Goal: Task Accomplishment & Management: Use online tool/utility

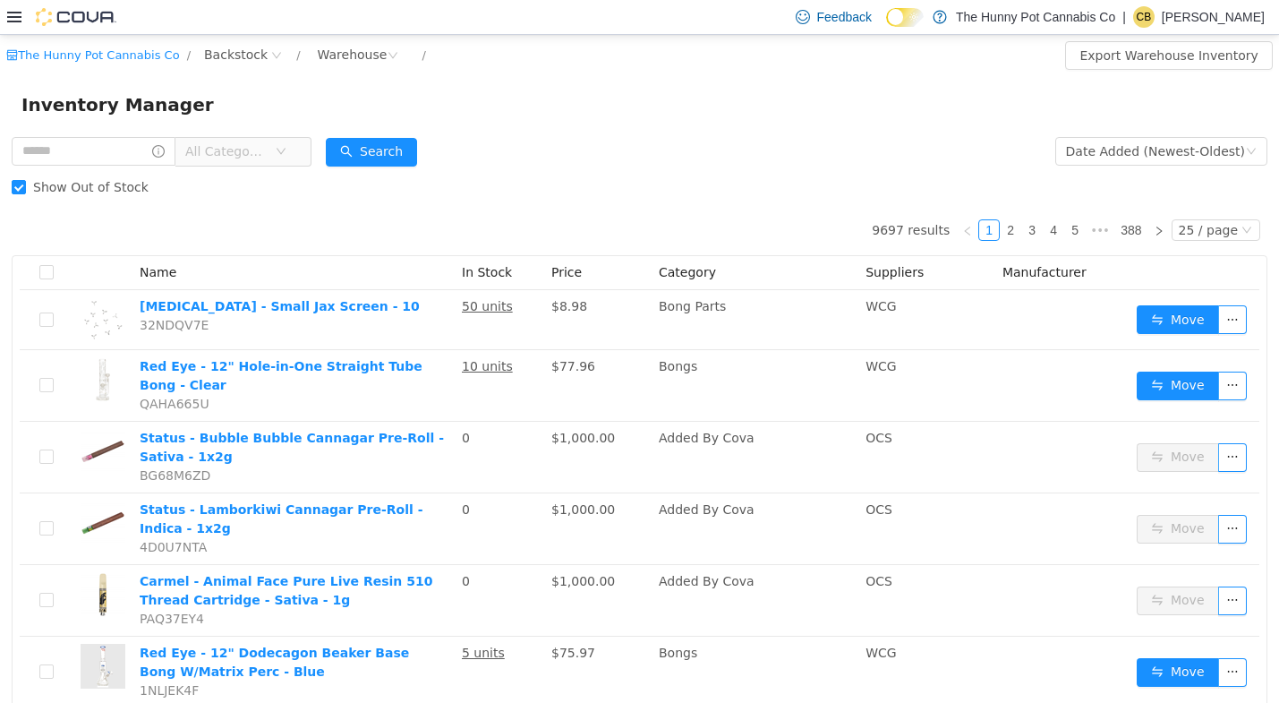
click at [16, 11] on icon at bounding box center [14, 17] width 14 height 14
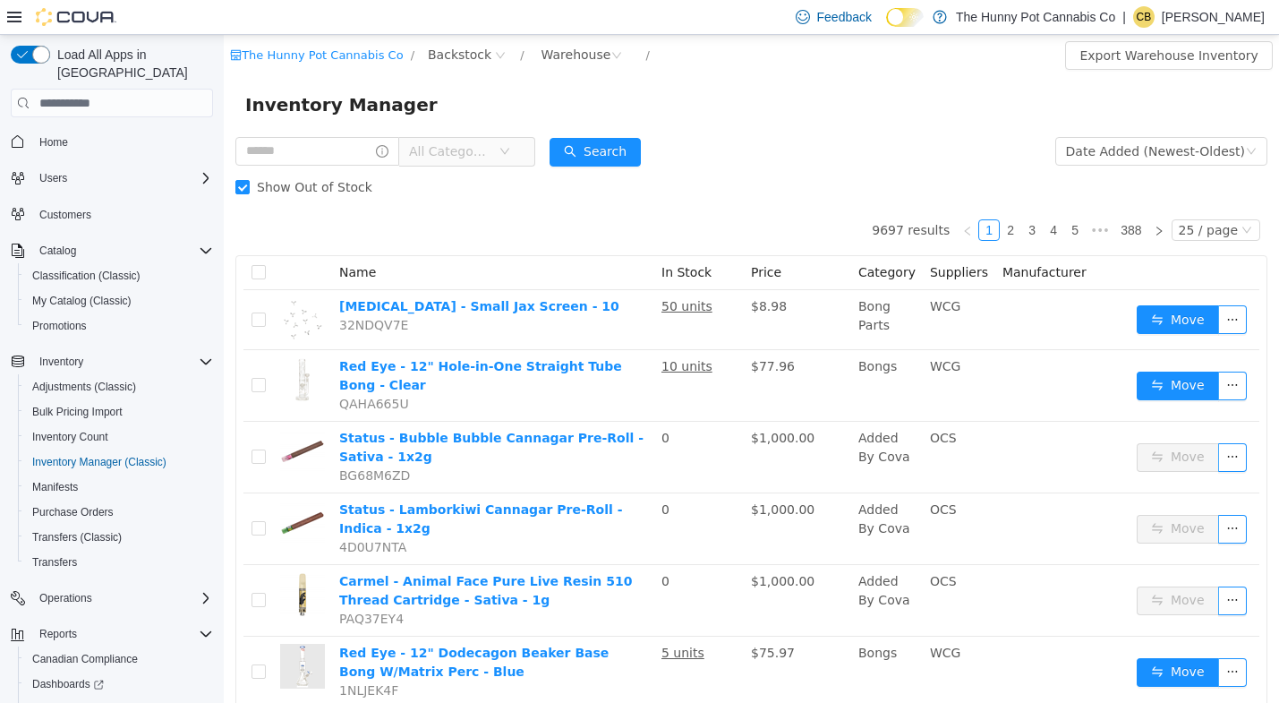
scroll to position [83, 0]
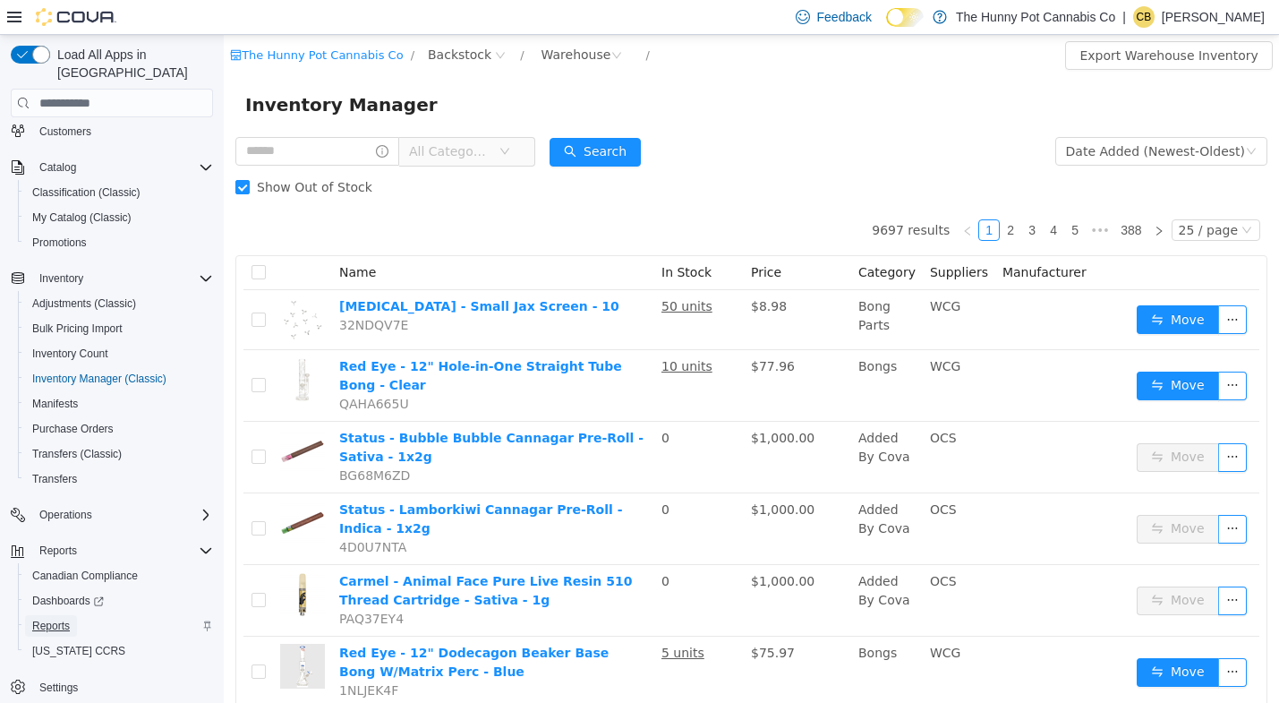
click at [61, 619] on span "Reports" at bounding box center [51, 626] width 38 height 14
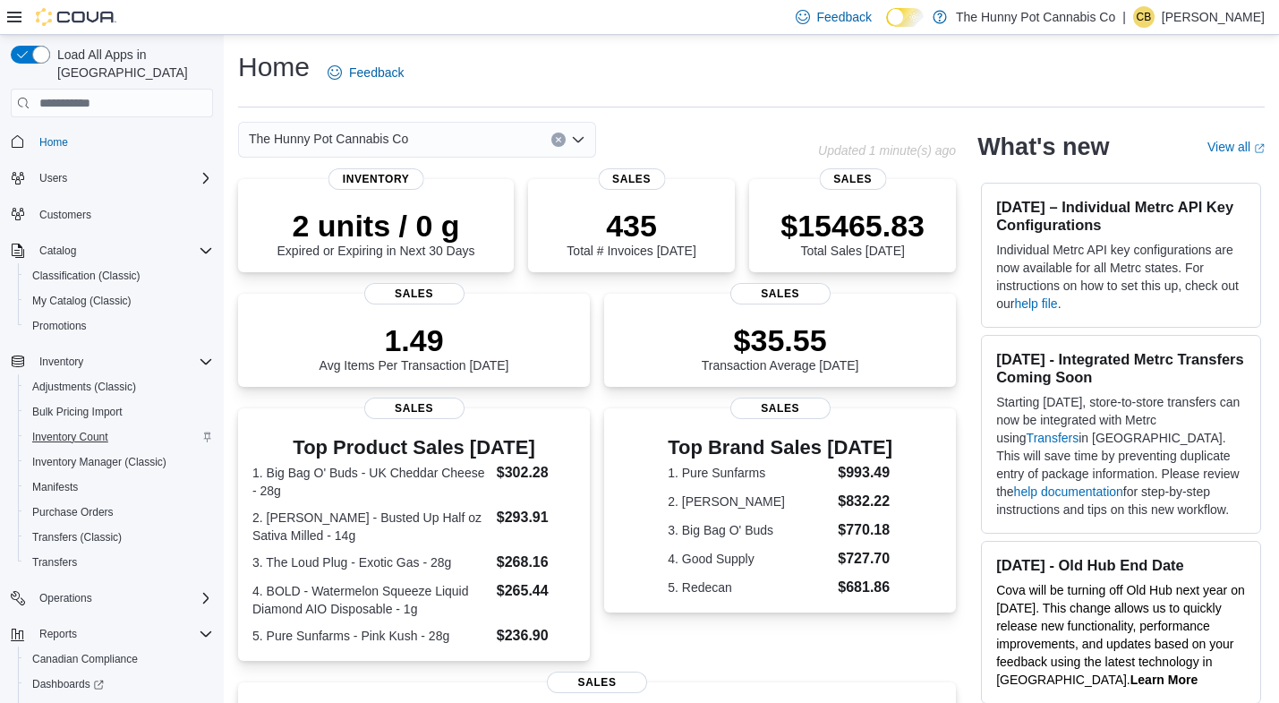
scroll to position [83, 0]
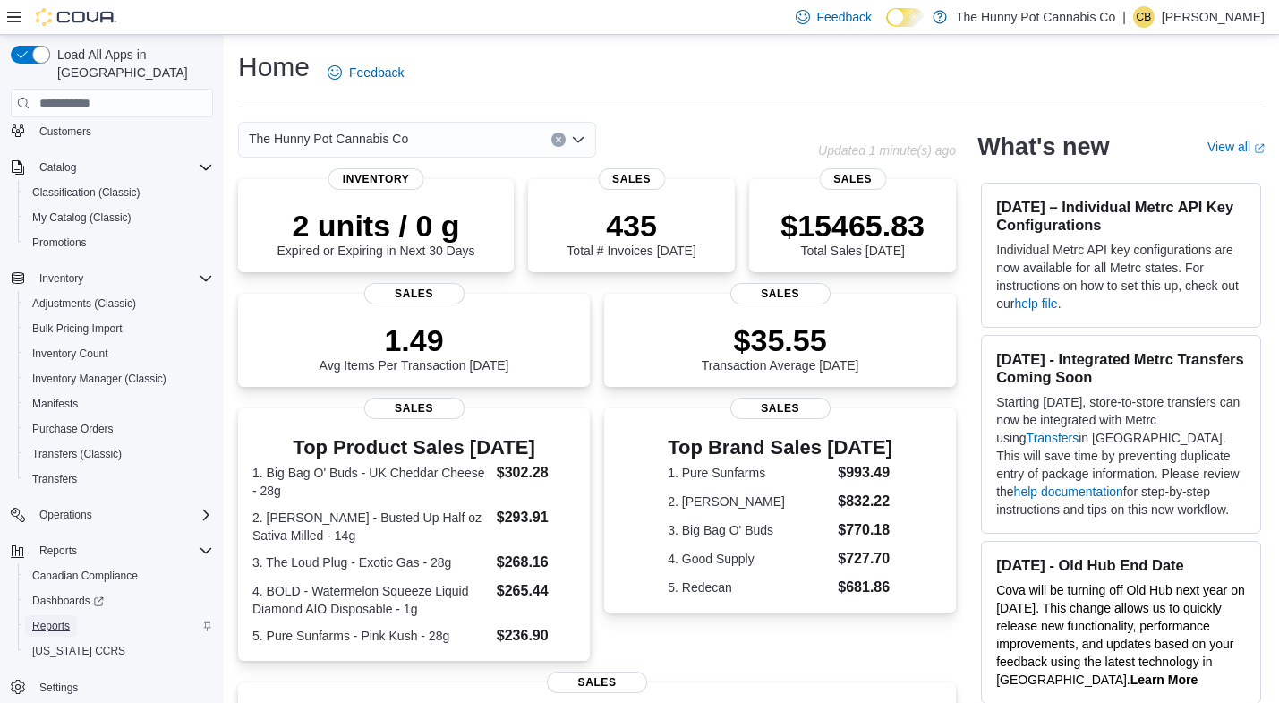
click at [54, 619] on span "Reports" at bounding box center [51, 626] width 38 height 14
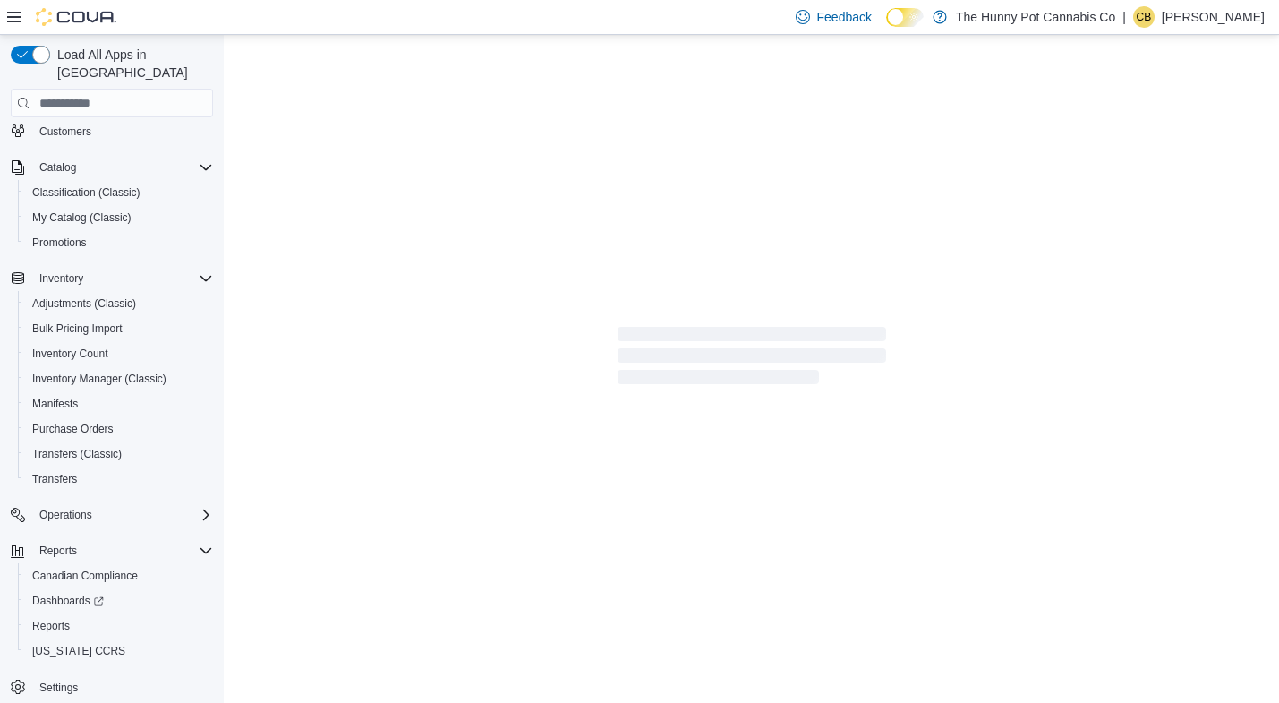
click at [22, 20] on div at bounding box center [61, 17] width 109 height 18
click at [16, 18] on icon at bounding box center [14, 17] width 14 height 14
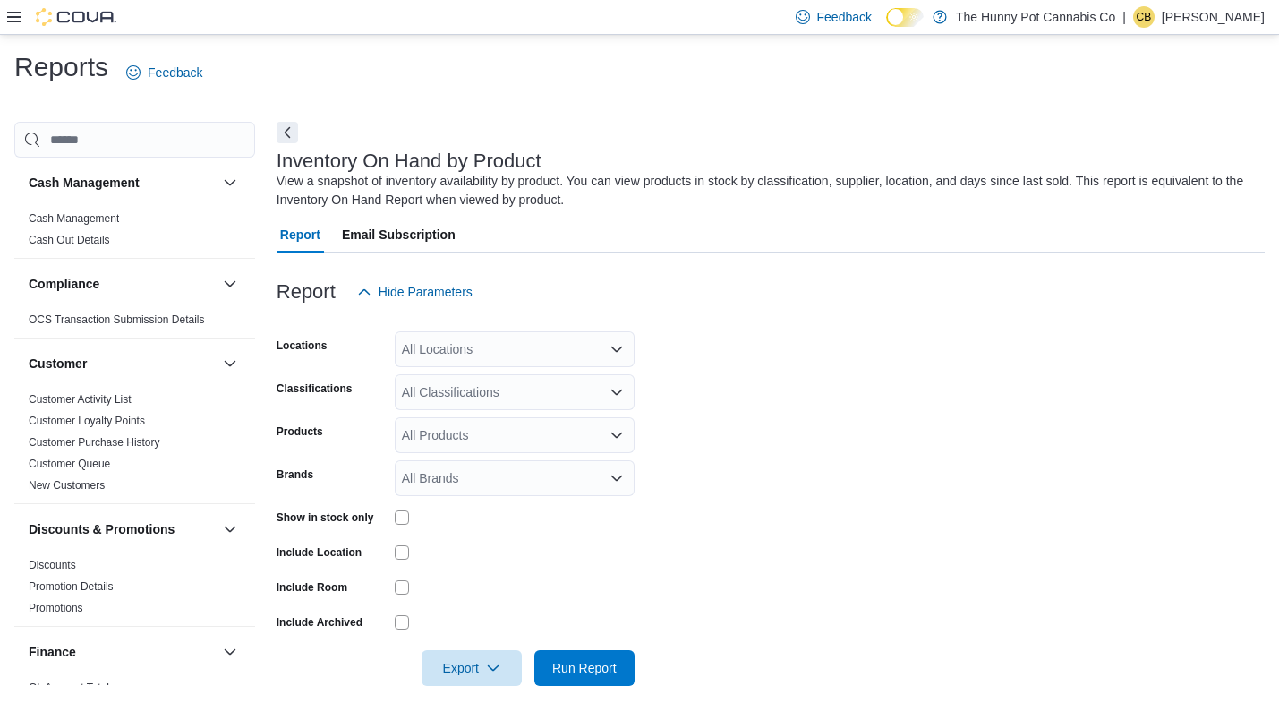
scroll to position [19, 0]
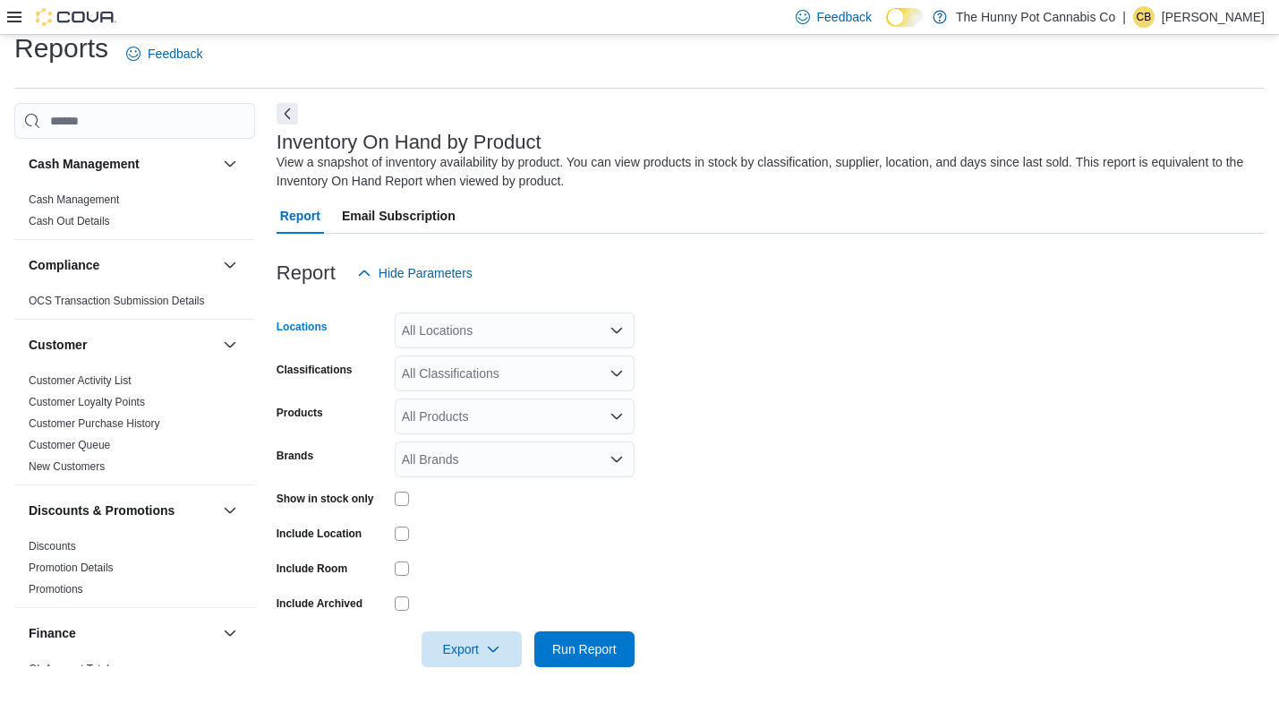
click at [464, 324] on div "All Locations" at bounding box center [515, 330] width 240 height 36
type input "****"
click at [475, 364] on span "Backstock" at bounding box center [461, 361] width 57 height 18
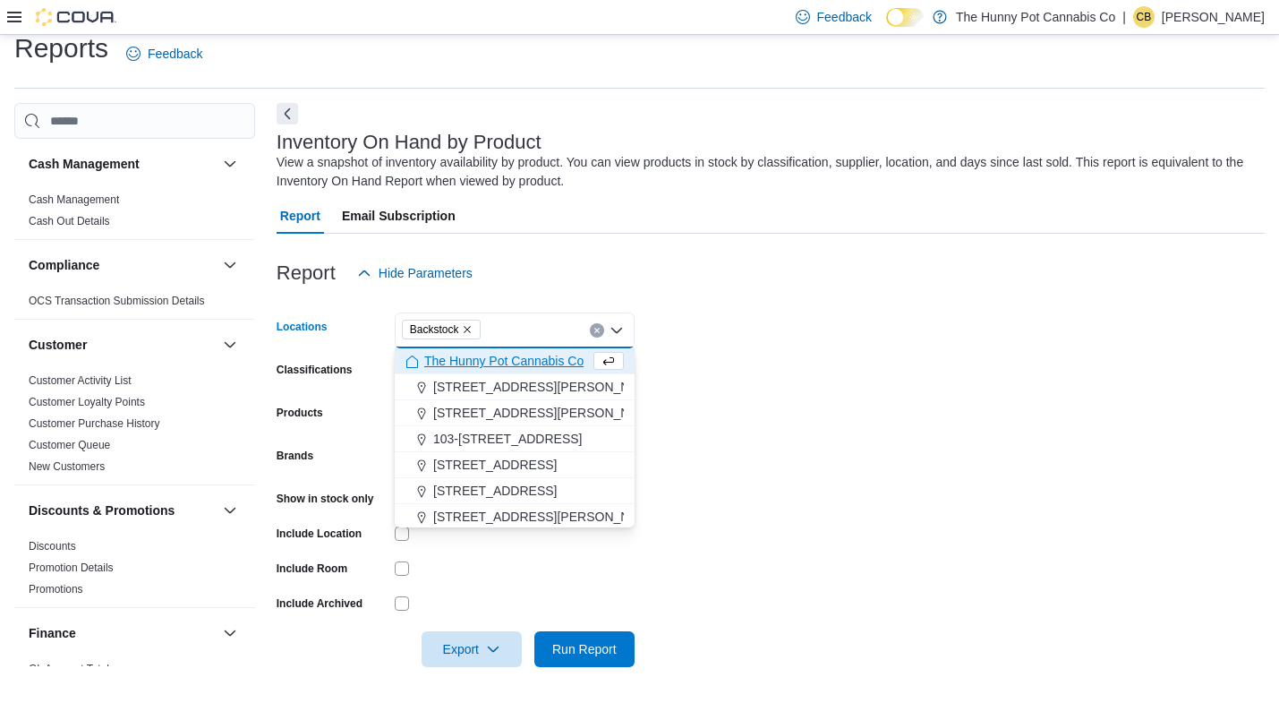
click at [354, 500] on label "Show in stock only" at bounding box center [326, 499] width 98 height 14
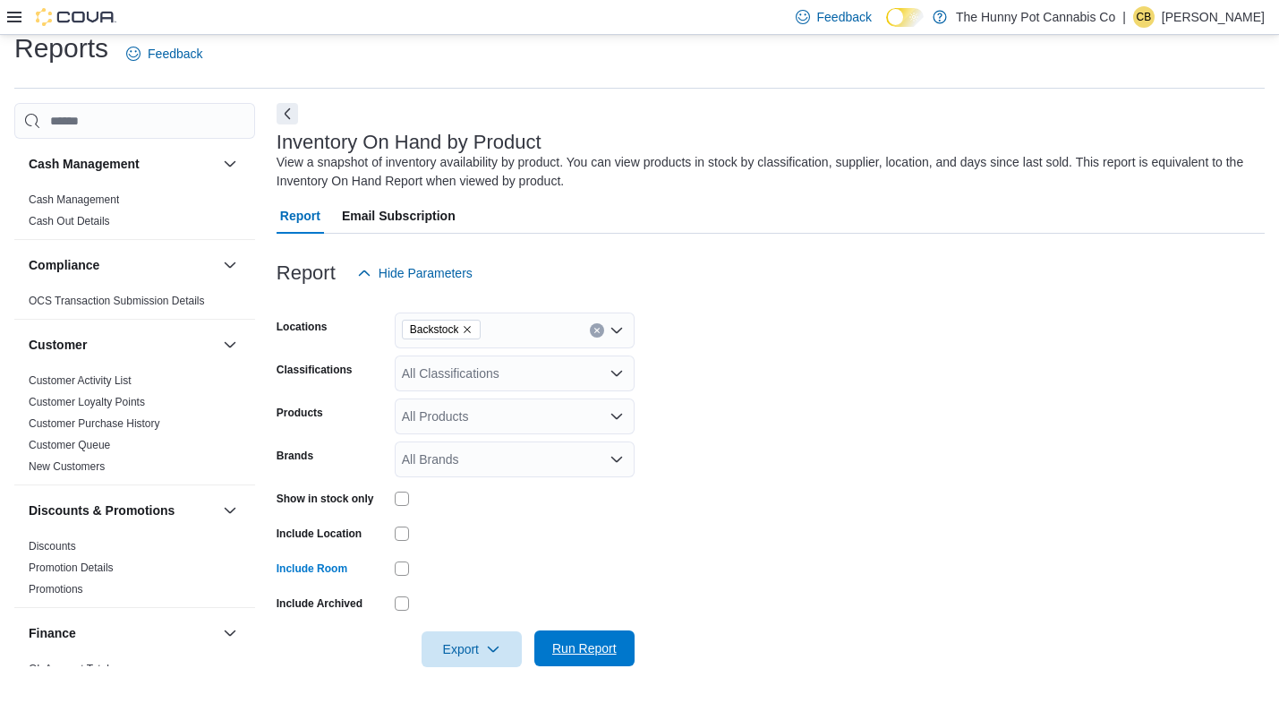
click at [581, 654] on span "Run Report" at bounding box center [584, 648] width 64 height 18
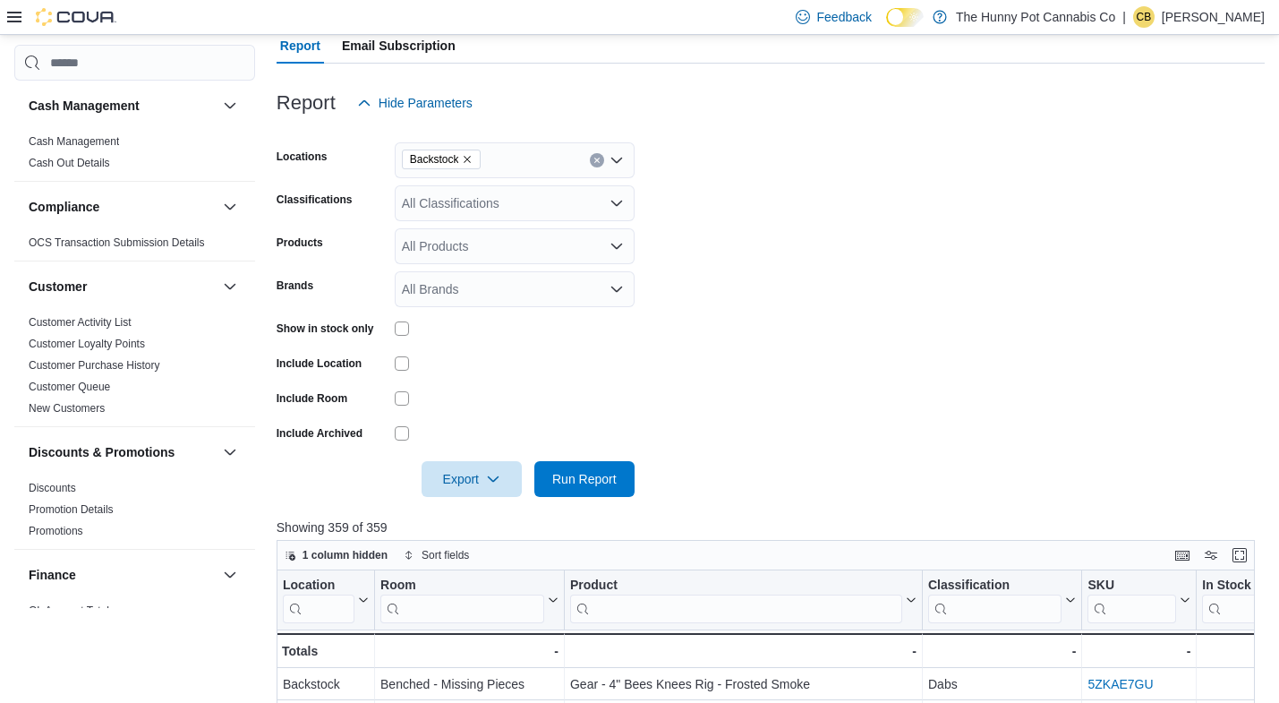
scroll to position [210, 0]
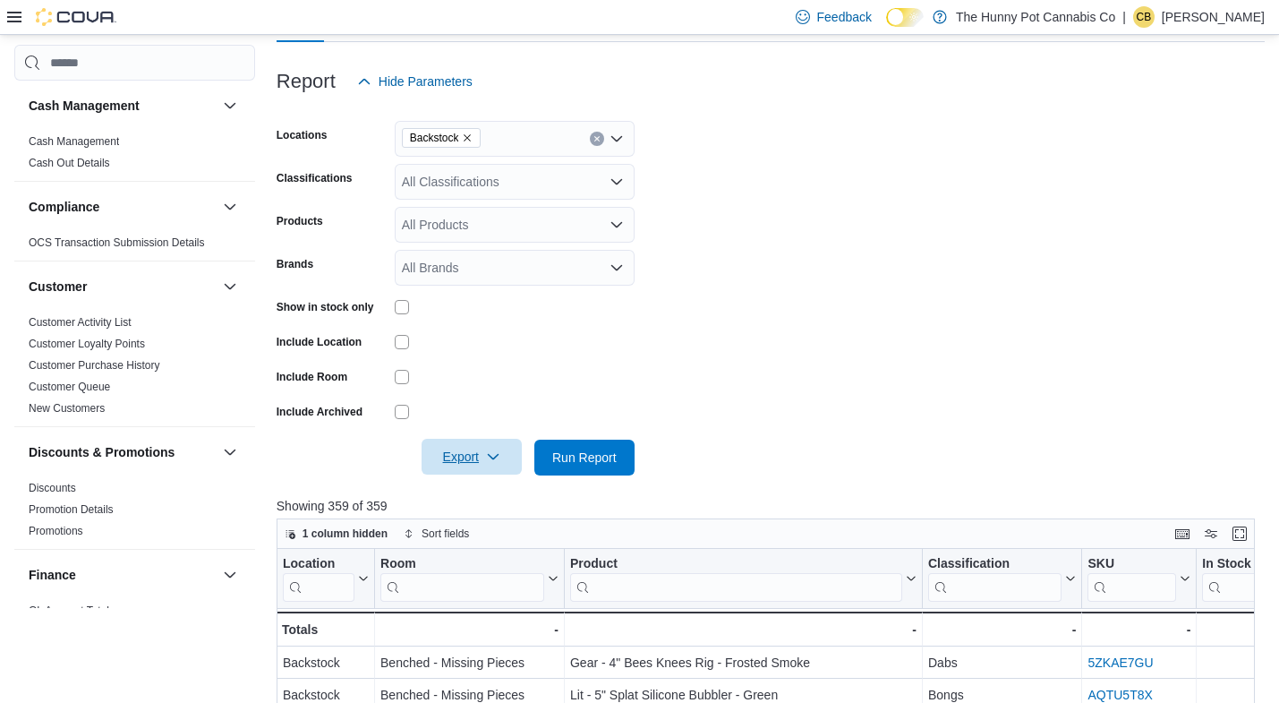
click at [453, 444] on span "Export" at bounding box center [471, 457] width 79 height 36
click at [477, 492] on span "Export to Excel" at bounding box center [472, 493] width 81 height 14
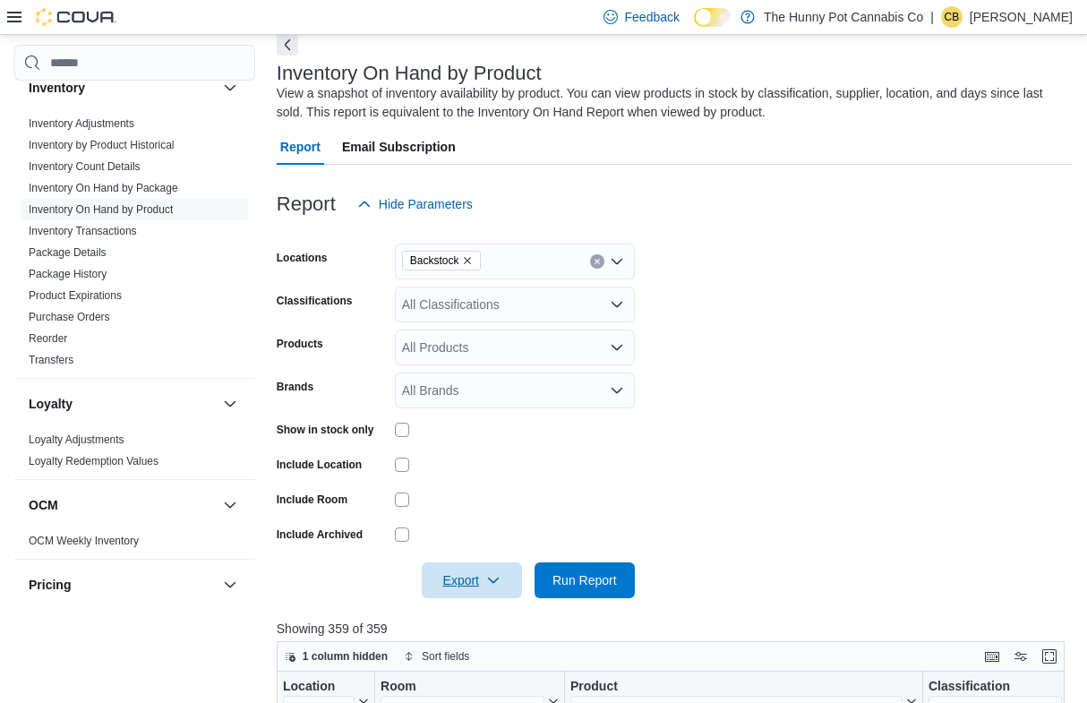
scroll to position [547, 0]
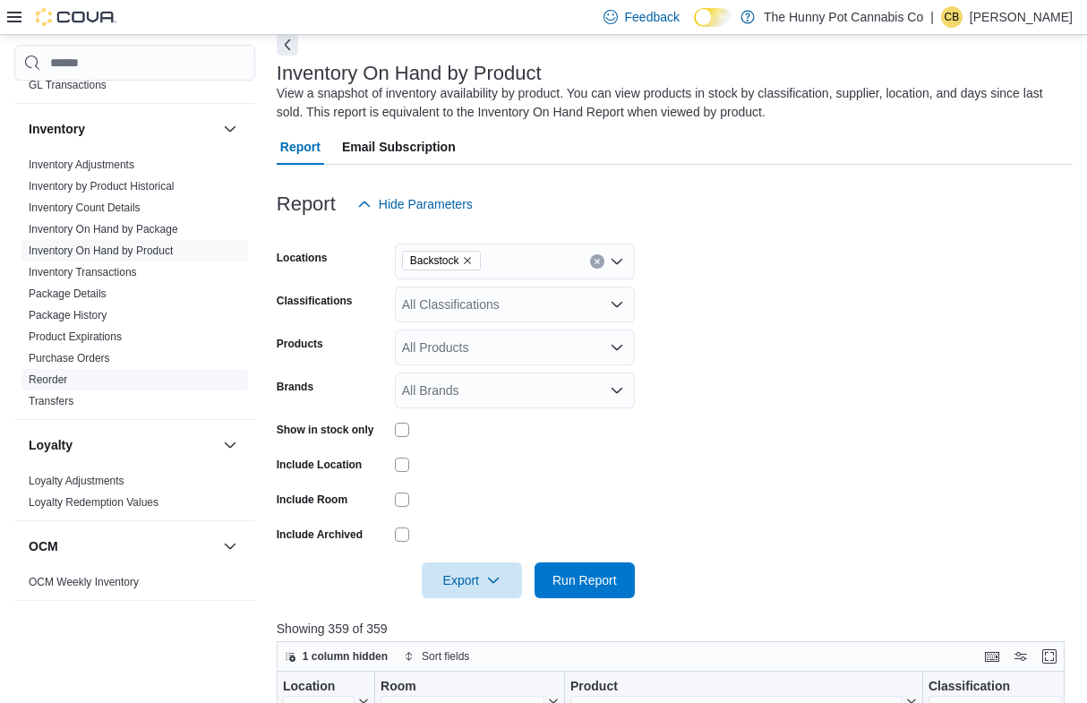
click at [65, 384] on link "Reorder" at bounding box center [48, 379] width 38 height 13
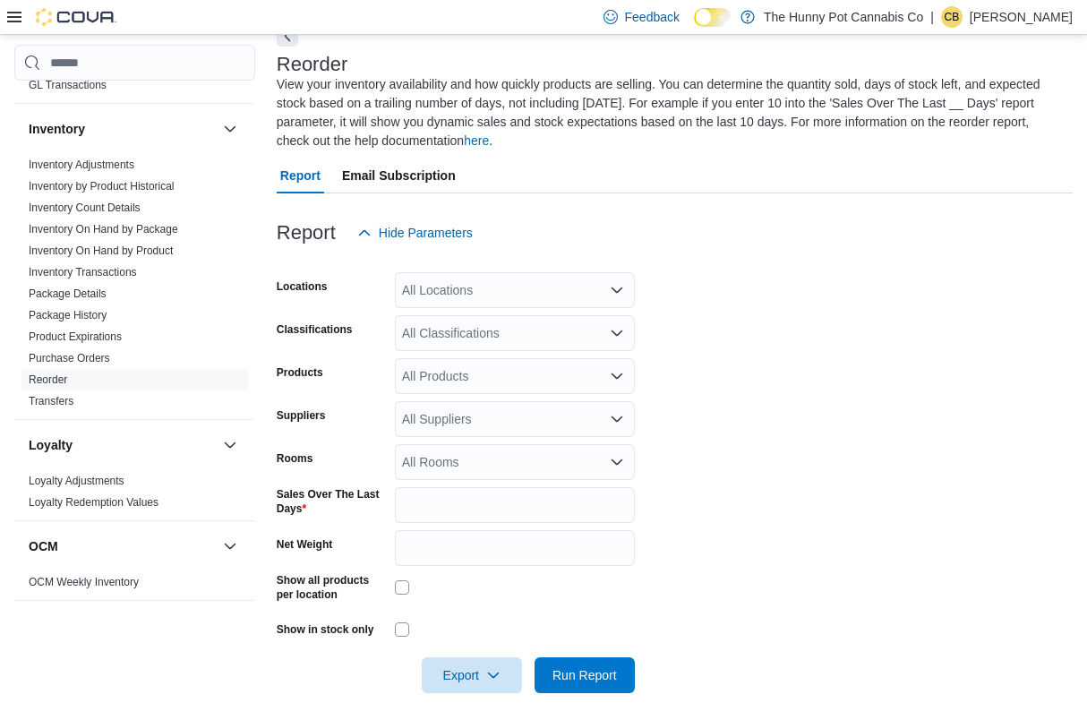
scroll to position [98, 0]
click at [461, 291] on div "All Locations" at bounding box center [515, 289] width 240 height 36
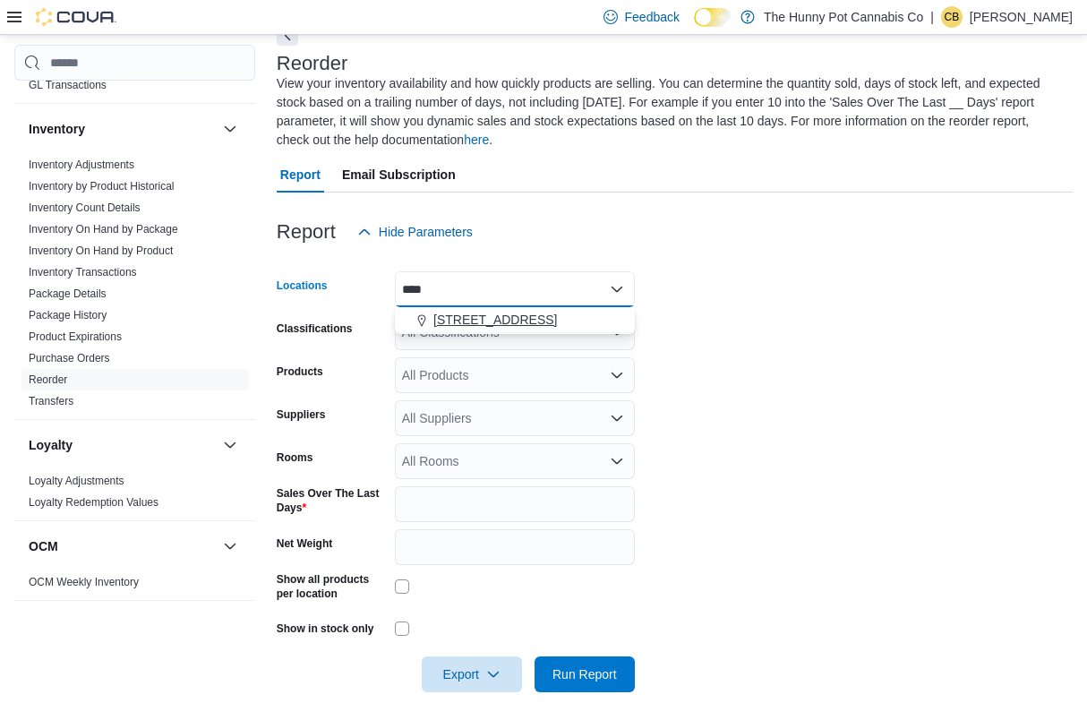
type input "****"
click at [475, 314] on span "[STREET_ADDRESS]" at bounding box center [495, 320] width 124 height 18
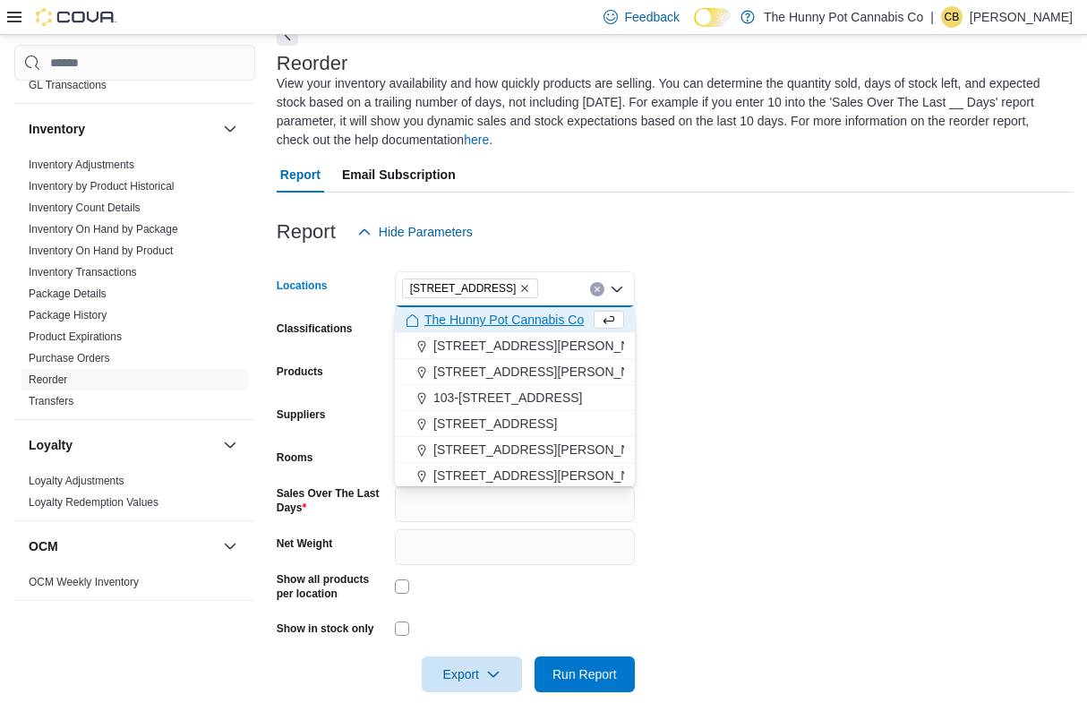
click at [739, 439] on form "Locations 1166 Yonge St Combo box. Selected. 1166 Yonge St. Press Backspace to …" at bounding box center [675, 471] width 796 height 442
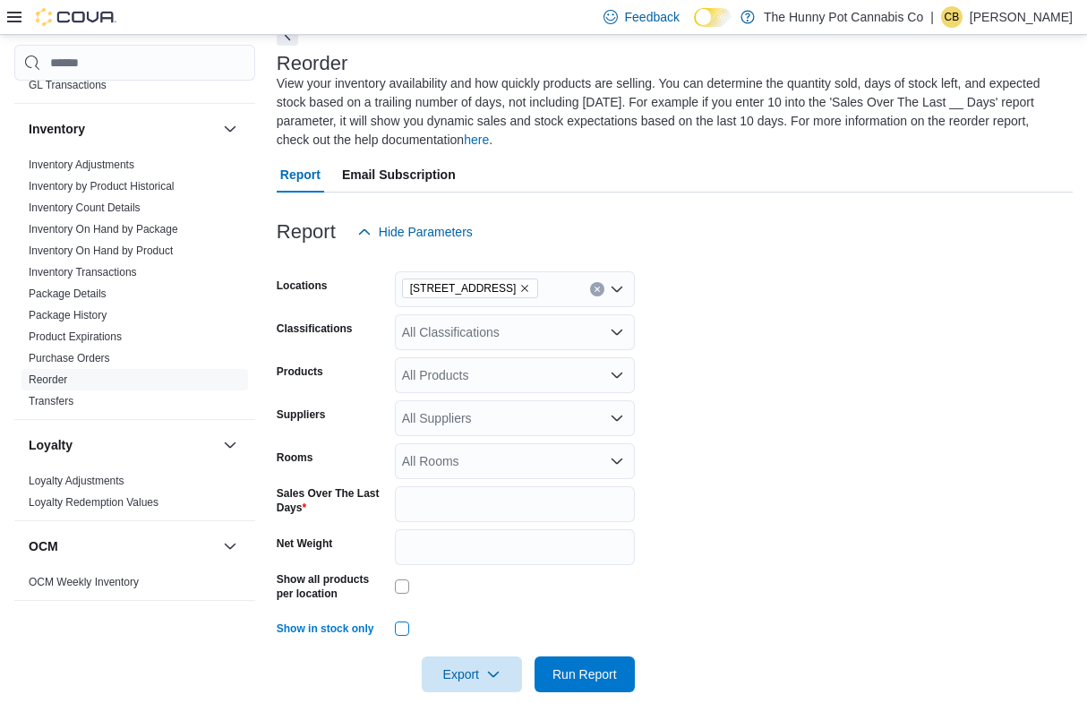
scroll to position [123, 0]
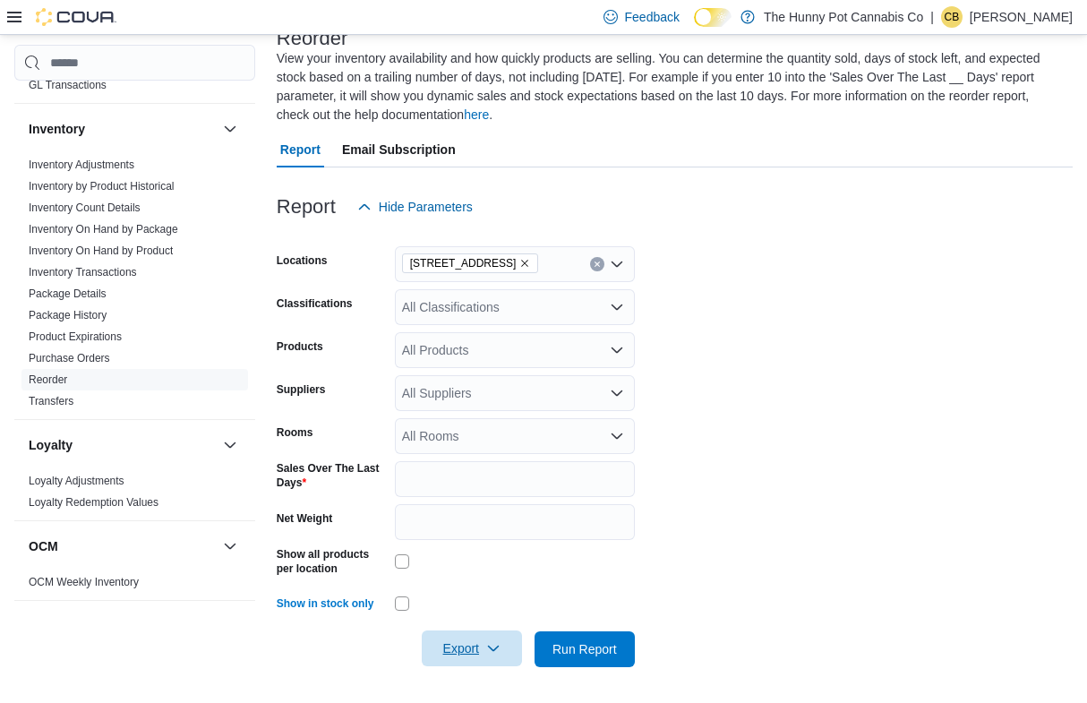
click at [475, 651] on span "Export" at bounding box center [471, 648] width 79 height 36
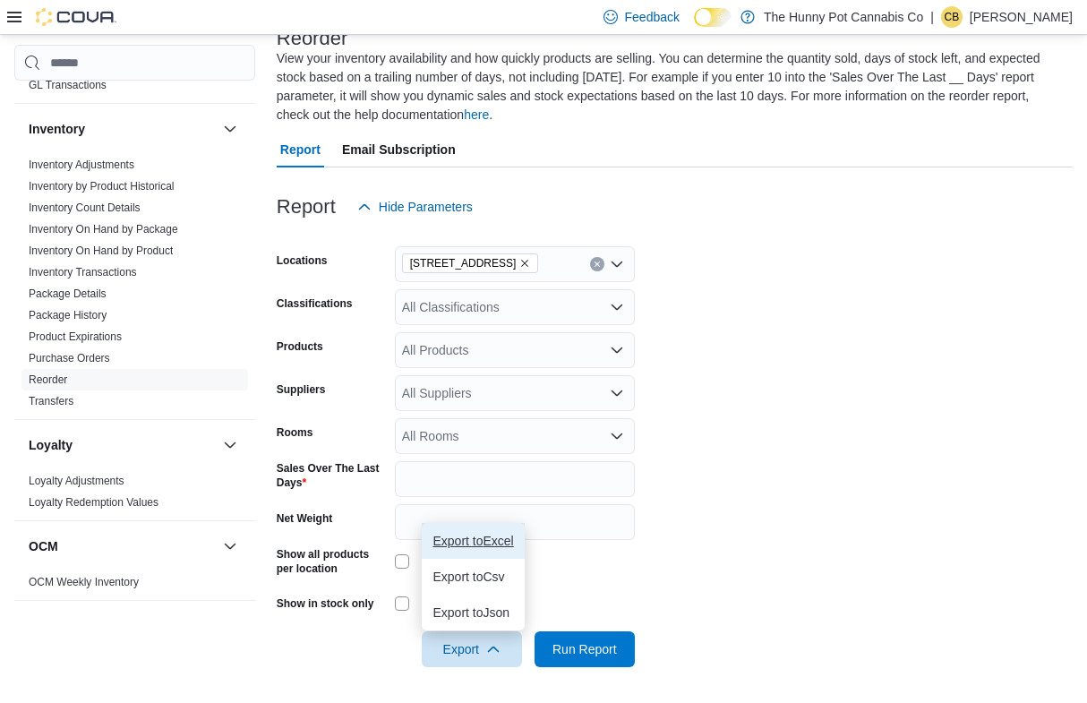
click at [487, 555] on button "Export to Excel" at bounding box center [473, 541] width 102 height 36
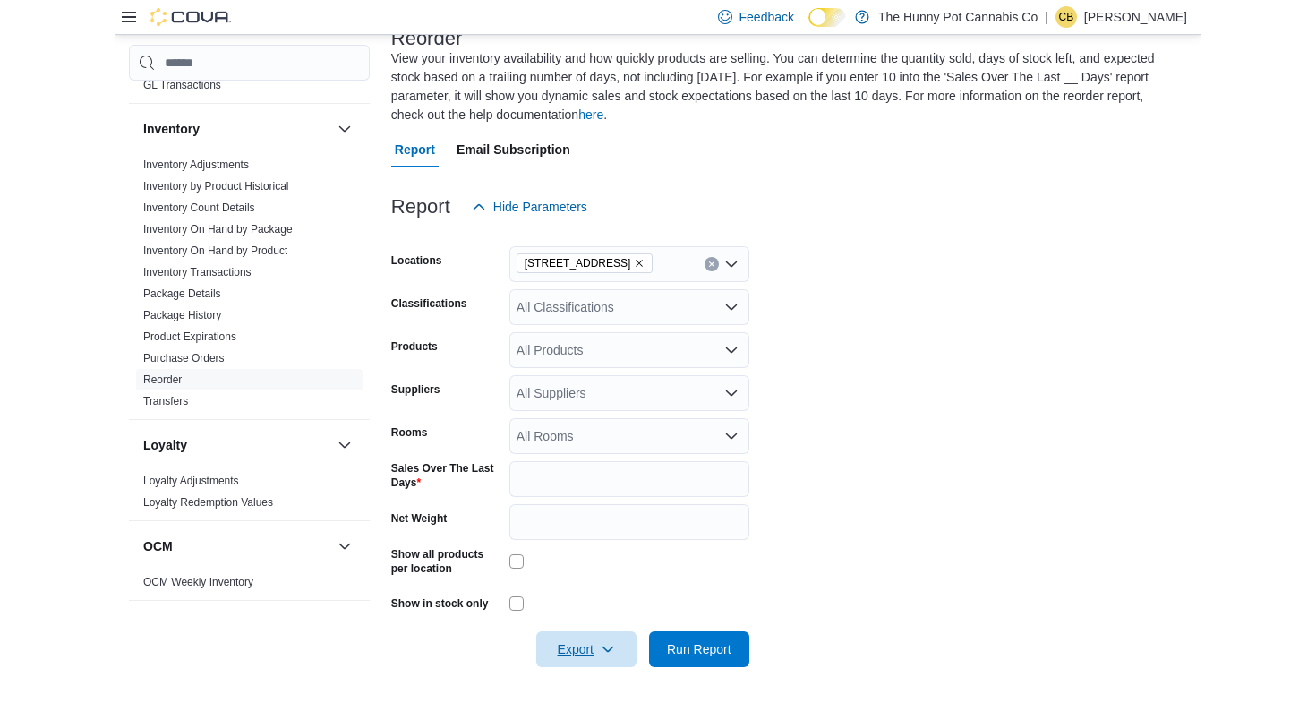
scroll to position [104, 0]
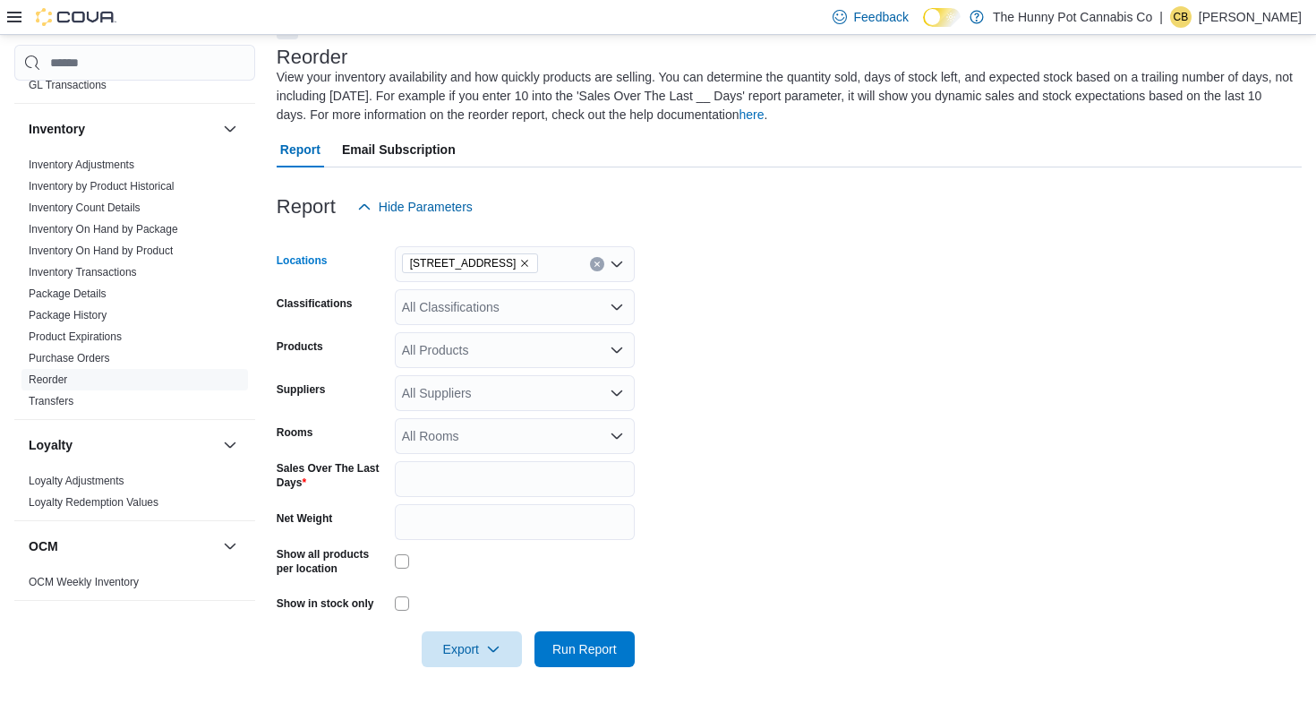
click at [519, 260] on icon "Remove 1166 Yonge St from selection in this group" at bounding box center [524, 263] width 11 height 11
type input "***"
click at [506, 295] on div "[STREET_ADDRESS]" at bounding box center [515, 295] width 218 height 18
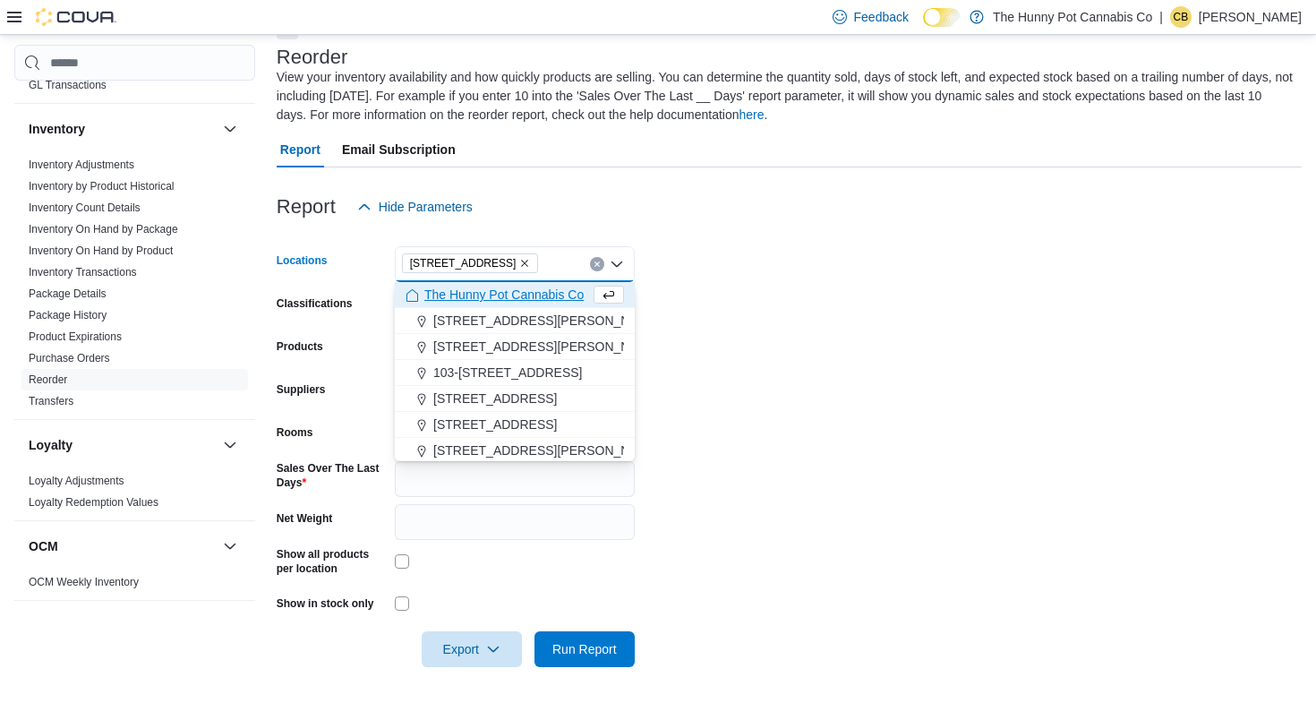
click at [746, 476] on form "Locations 600 Fleet St Combo box. Selected. 600 Fleet St. Press Backspace to de…" at bounding box center [789, 446] width 1025 height 442
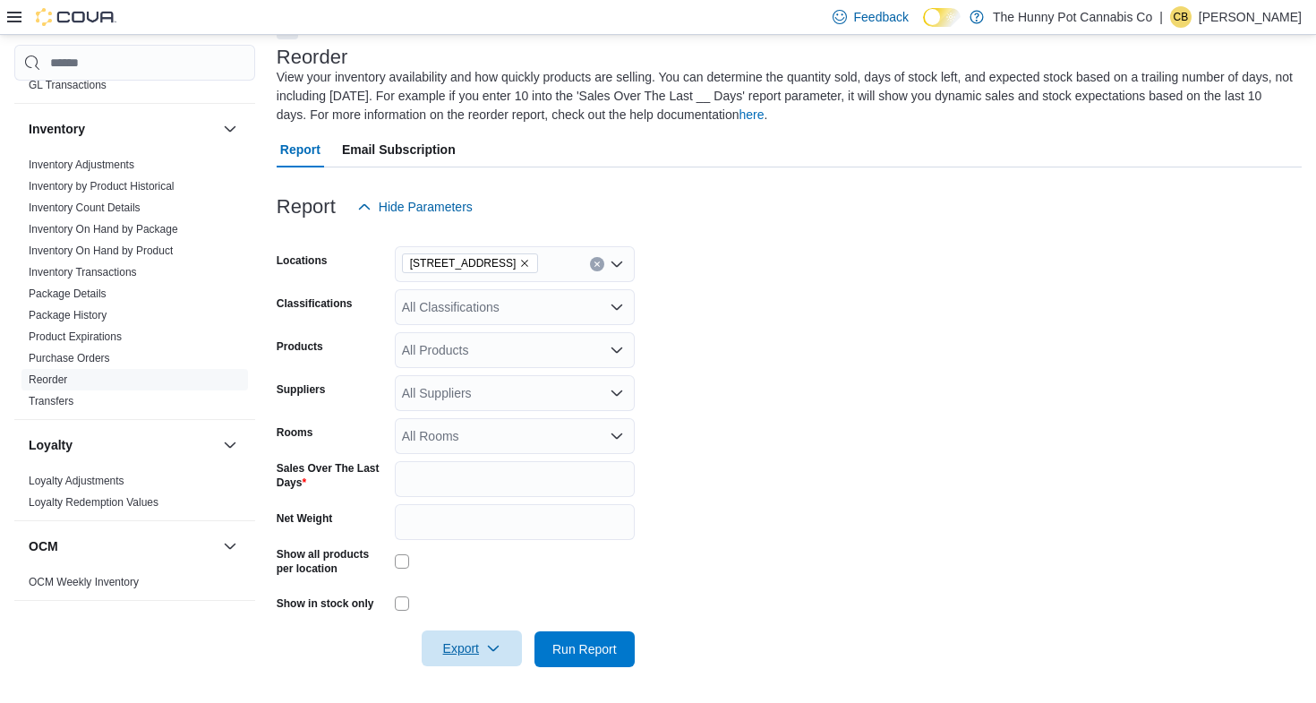
click at [488, 654] on icon "button" at bounding box center [493, 648] width 14 height 14
click at [474, 535] on span "Export to Excel" at bounding box center [472, 541] width 81 height 14
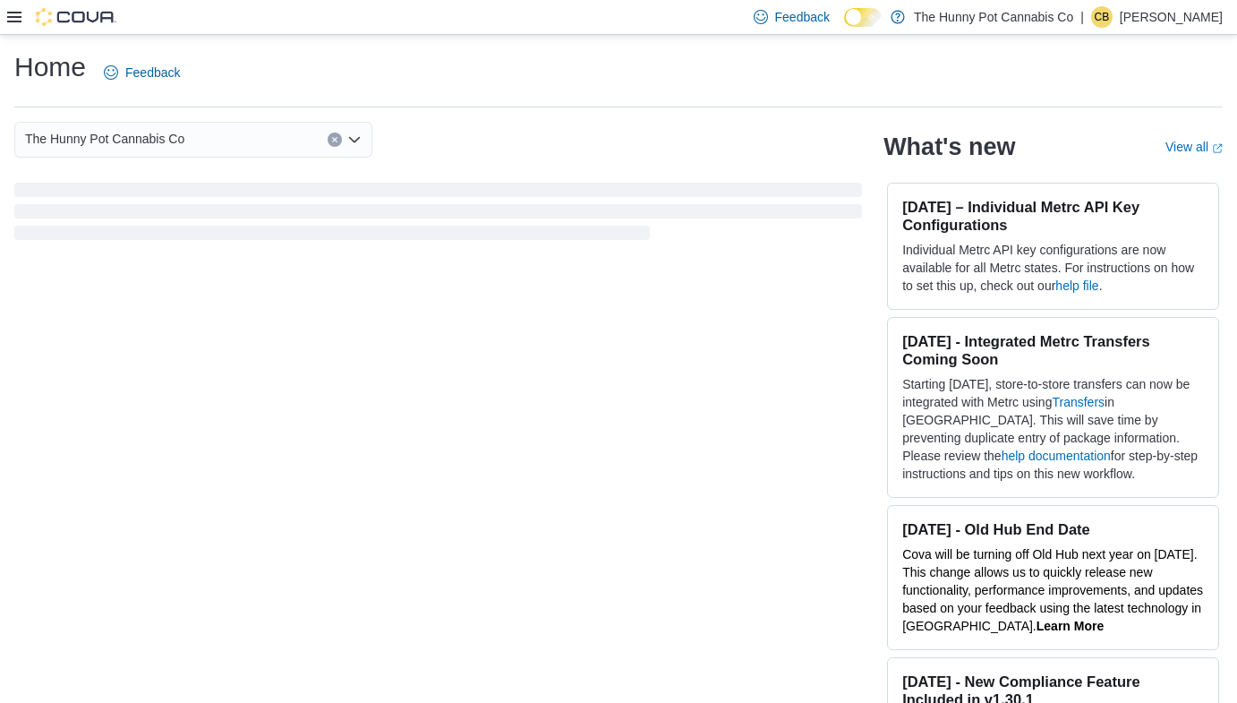
click at [27, 9] on div at bounding box center [61, 17] width 109 height 18
click at [19, 15] on icon at bounding box center [14, 17] width 14 height 14
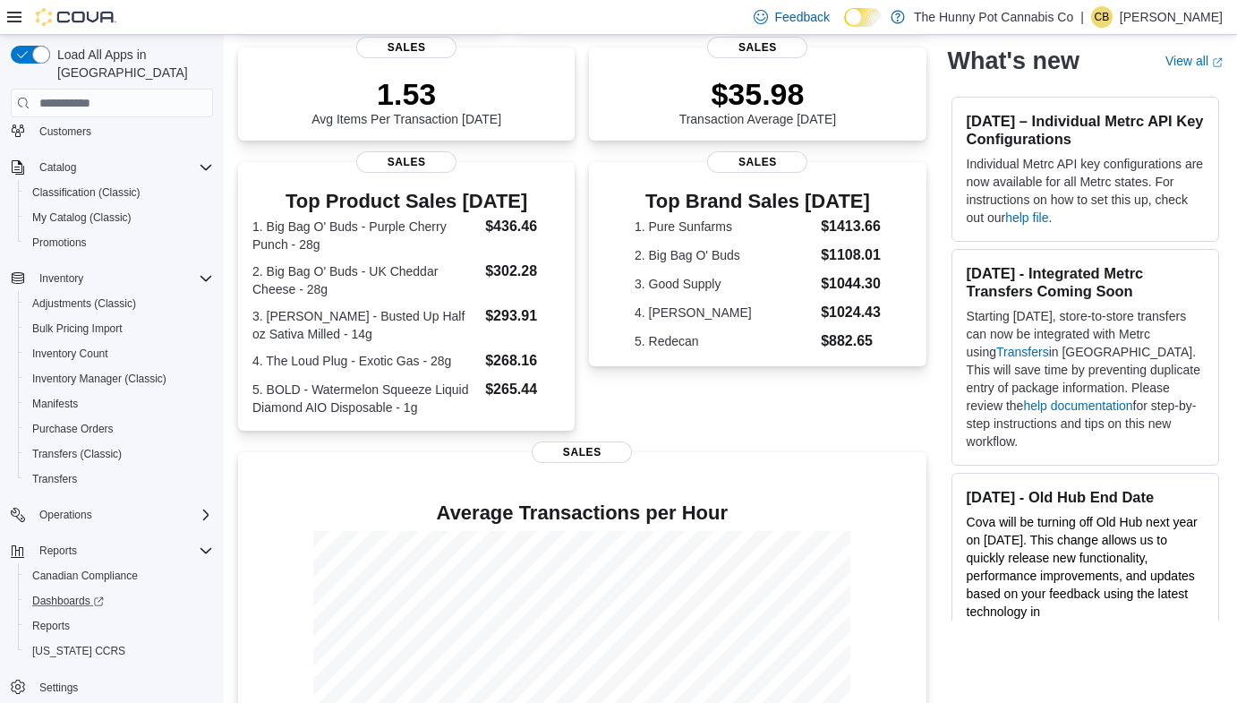
scroll to position [255, 0]
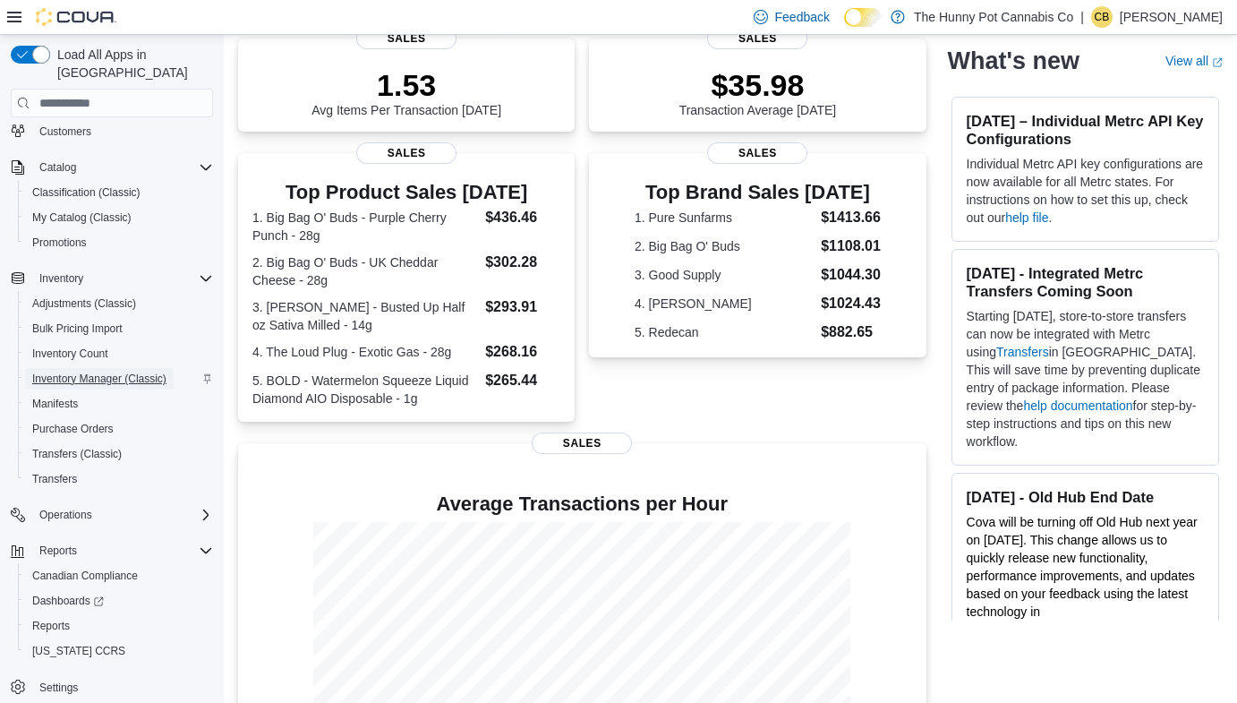
click at [100, 372] on span "Inventory Manager (Classic)" at bounding box center [99, 379] width 134 height 14
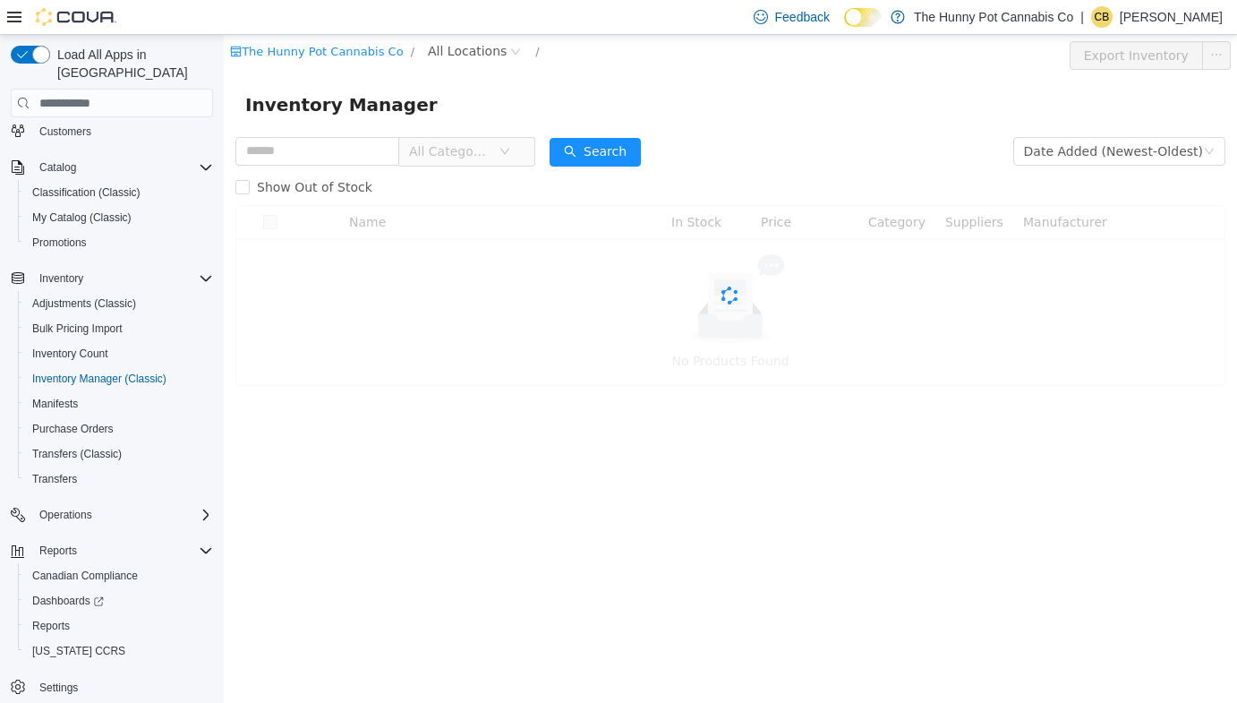
click at [11, 13] on icon at bounding box center [14, 17] width 14 height 14
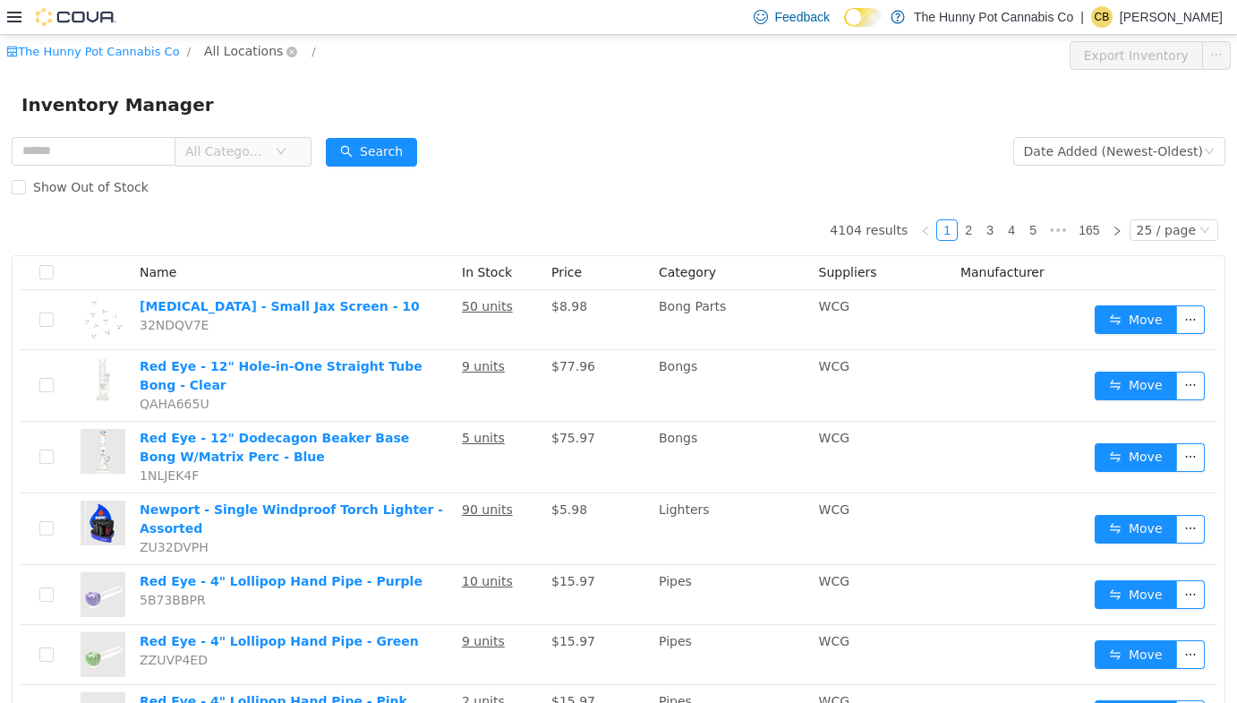
click at [204, 58] on span "All Locations" at bounding box center [243, 51] width 79 height 20
type input "****"
click at [259, 143] on span "Backstock" at bounding box center [268, 148] width 64 height 14
click at [334, 50] on div "All Rooms" at bounding box center [349, 54] width 62 height 27
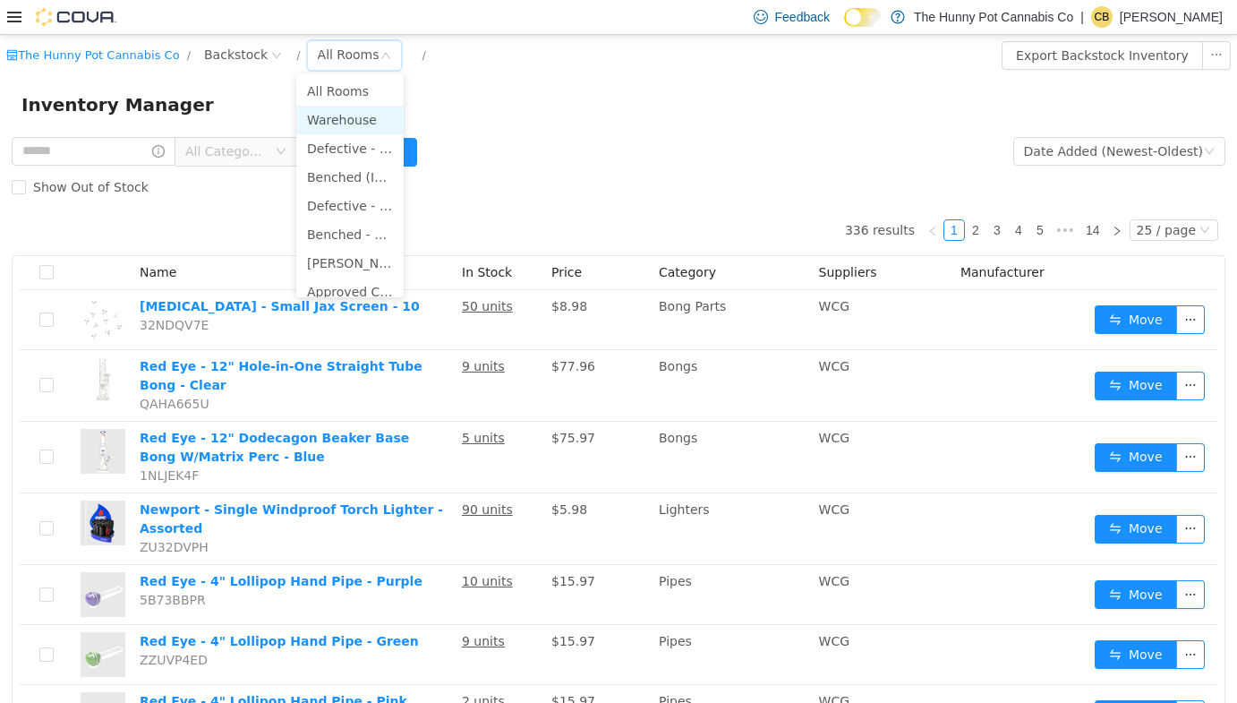
click at [347, 114] on li "Warehouse" at bounding box center [349, 120] width 107 height 29
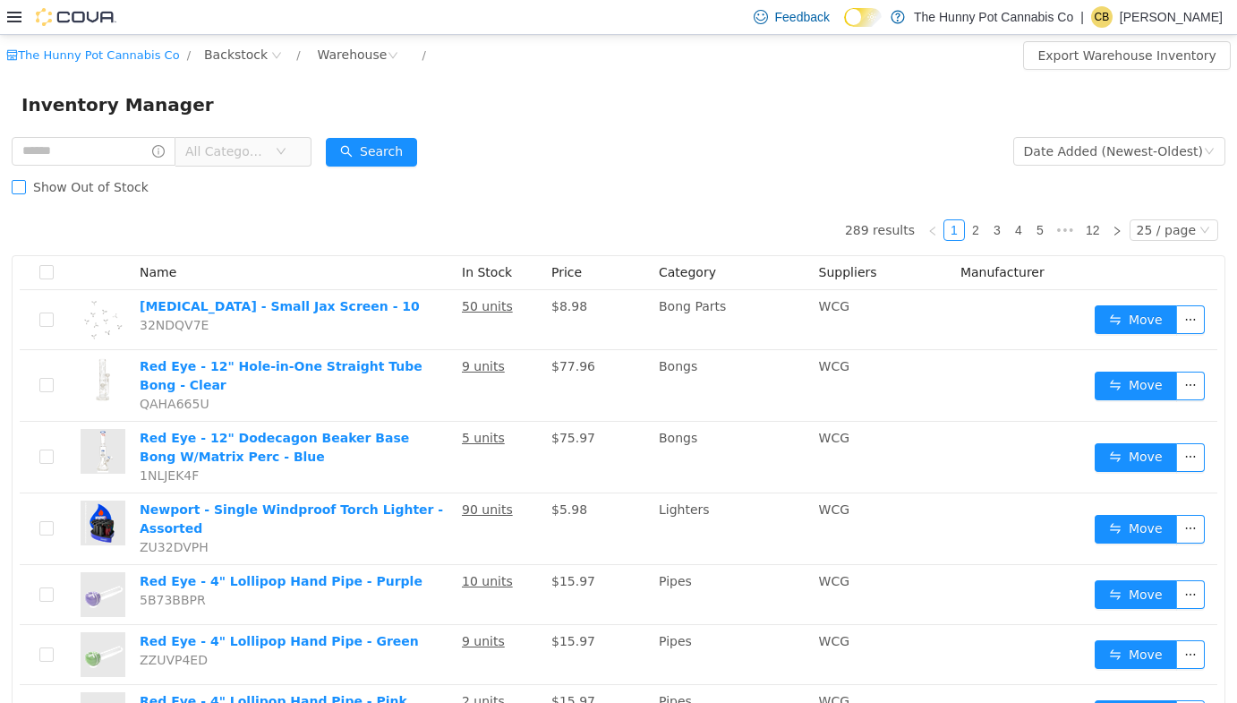
drag, startPoint x: 110, startPoint y: 183, endPoint x: 130, endPoint y: 178, distance: 20.2
click at [110, 183] on span "Show Out of Stock" at bounding box center [91, 187] width 130 height 14
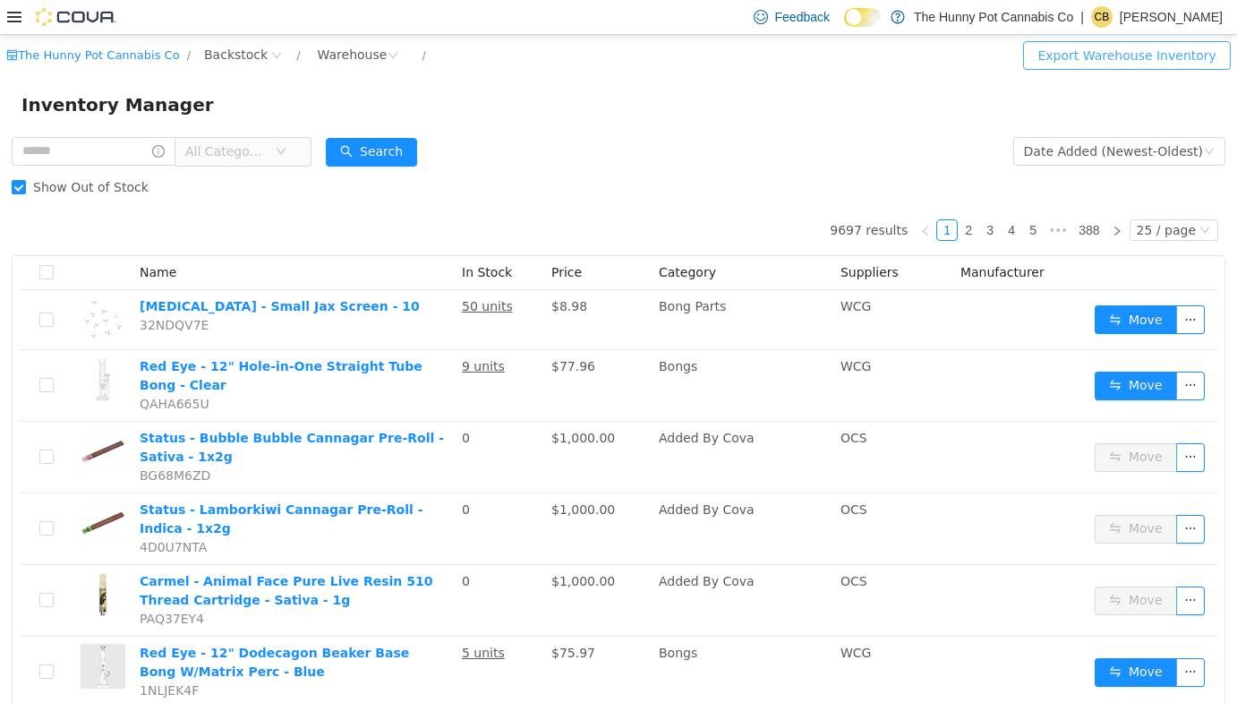
click at [1112, 58] on button "Export Warehouse Inventory" at bounding box center [1126, 55] width 207 height 29
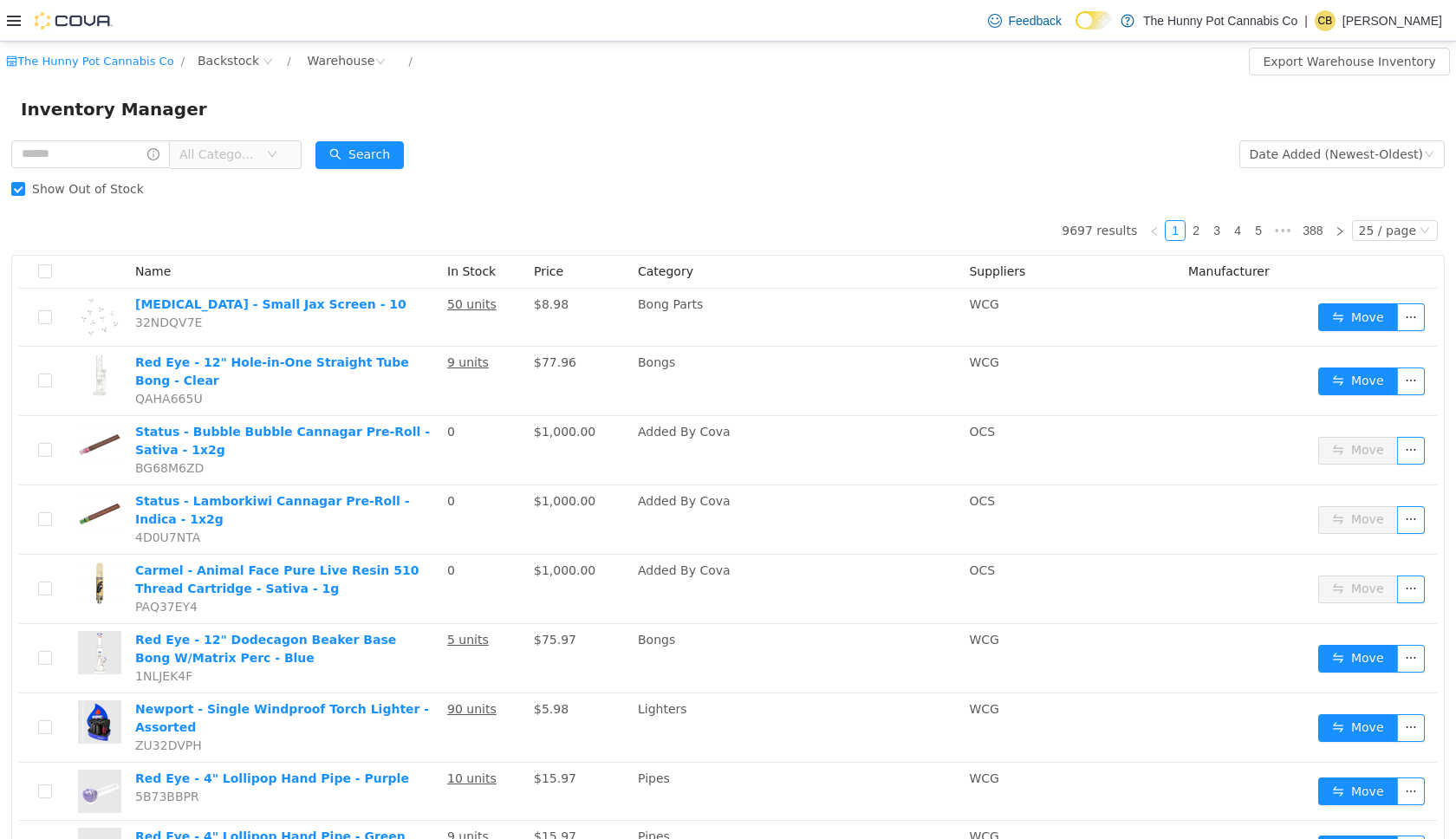
click at [19, 20] on icon at bounding box center [14, 20] width 14 height 11
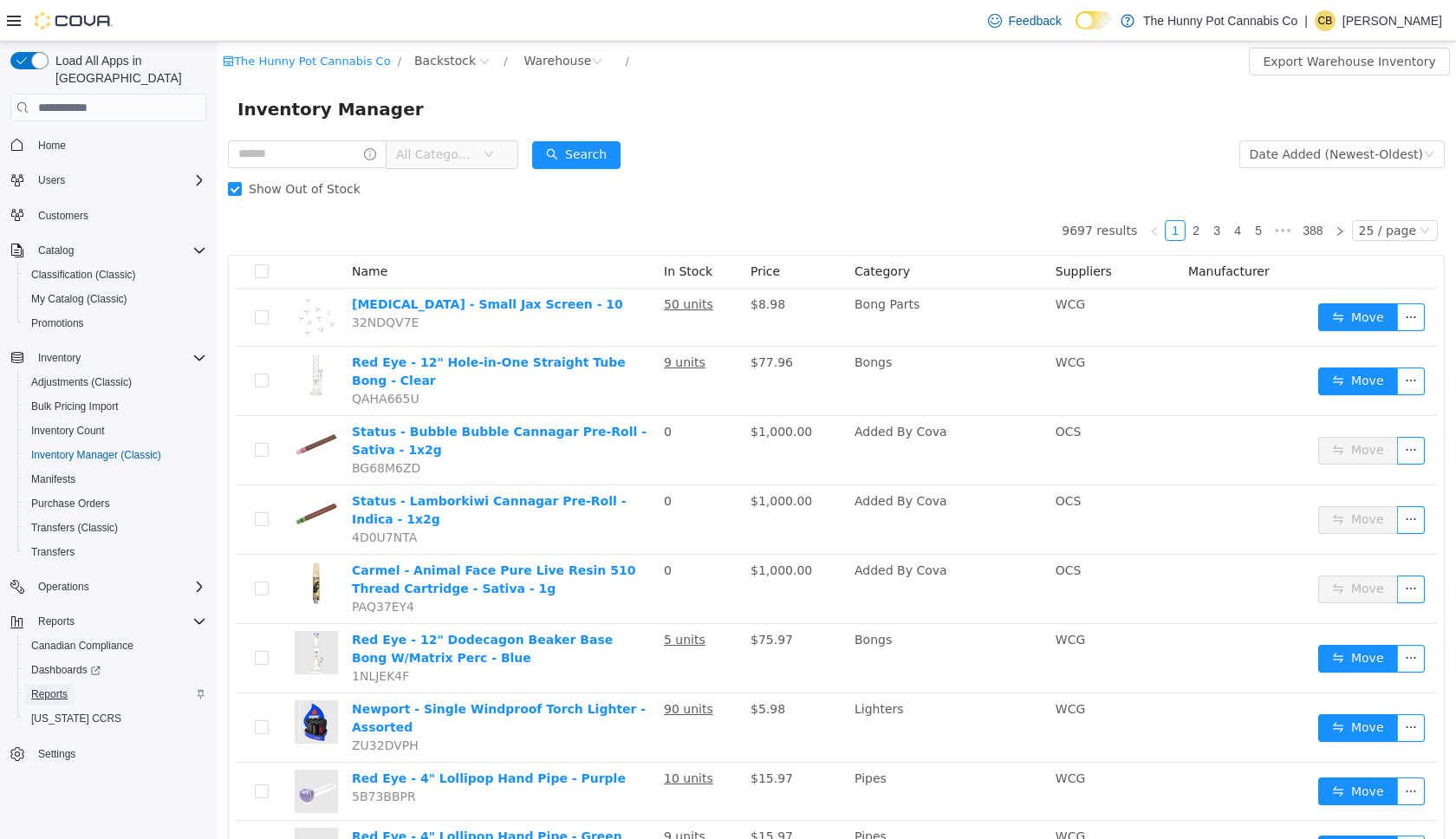
click at [64, 679] on span "Reports" at bounding box center [49, 694] width 37 height 14
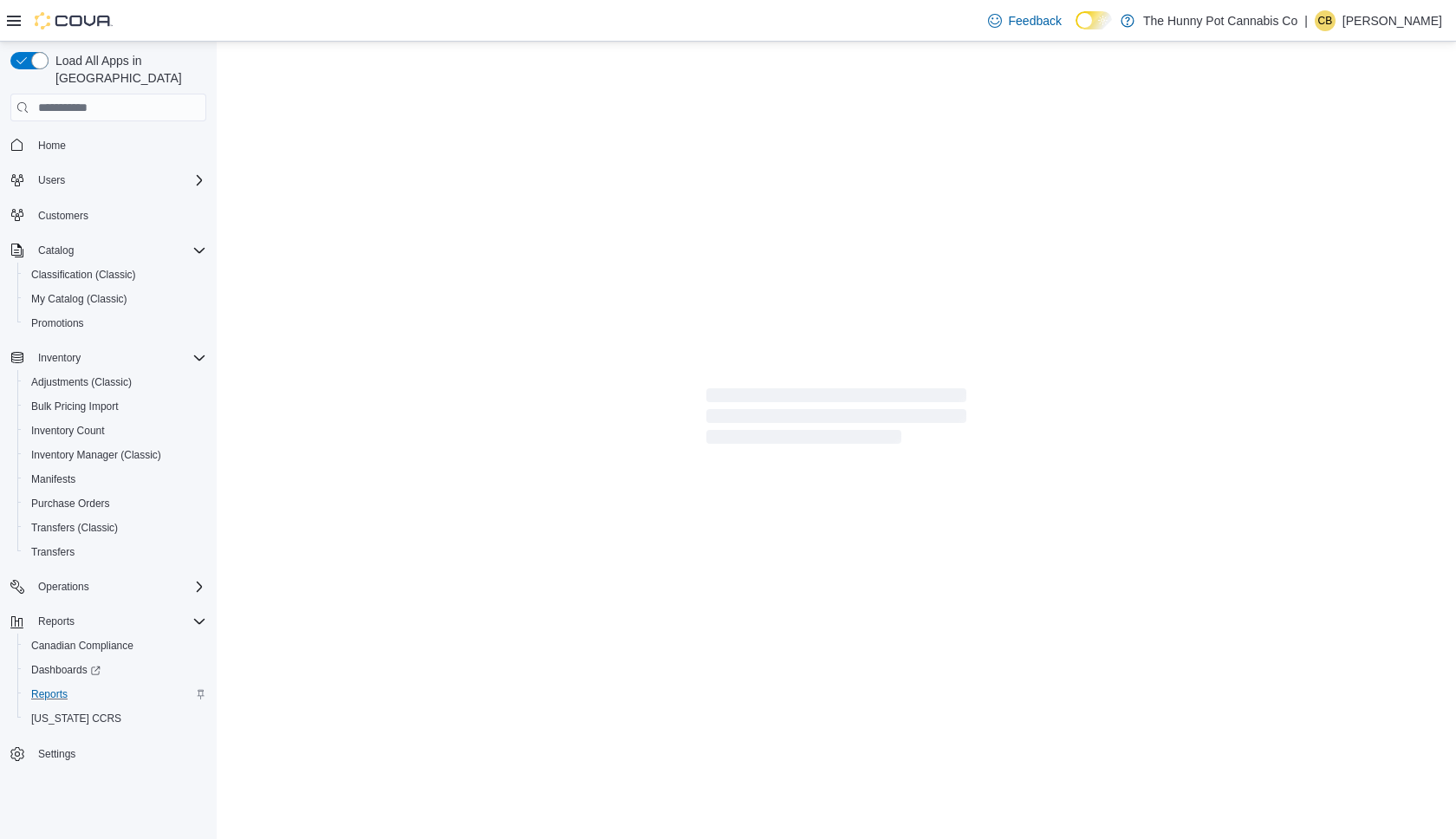
click at [16, 26] on icon at bounding box center [14, 20] width 14 height 14
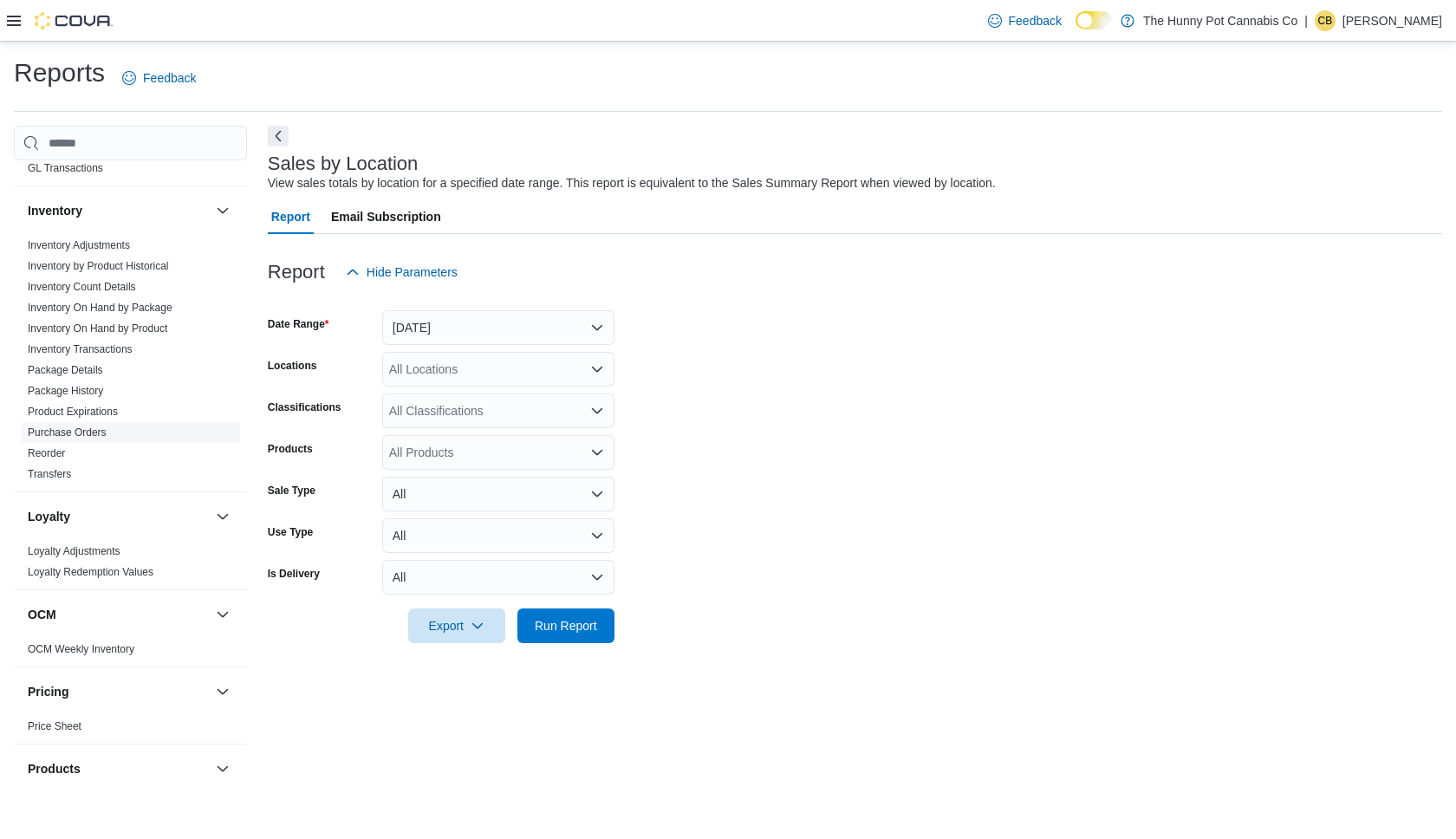
scroll to position [524, 0]
click at [56, 450] on link "Reorder" at bounding box center [46, 455] width 37 height 13
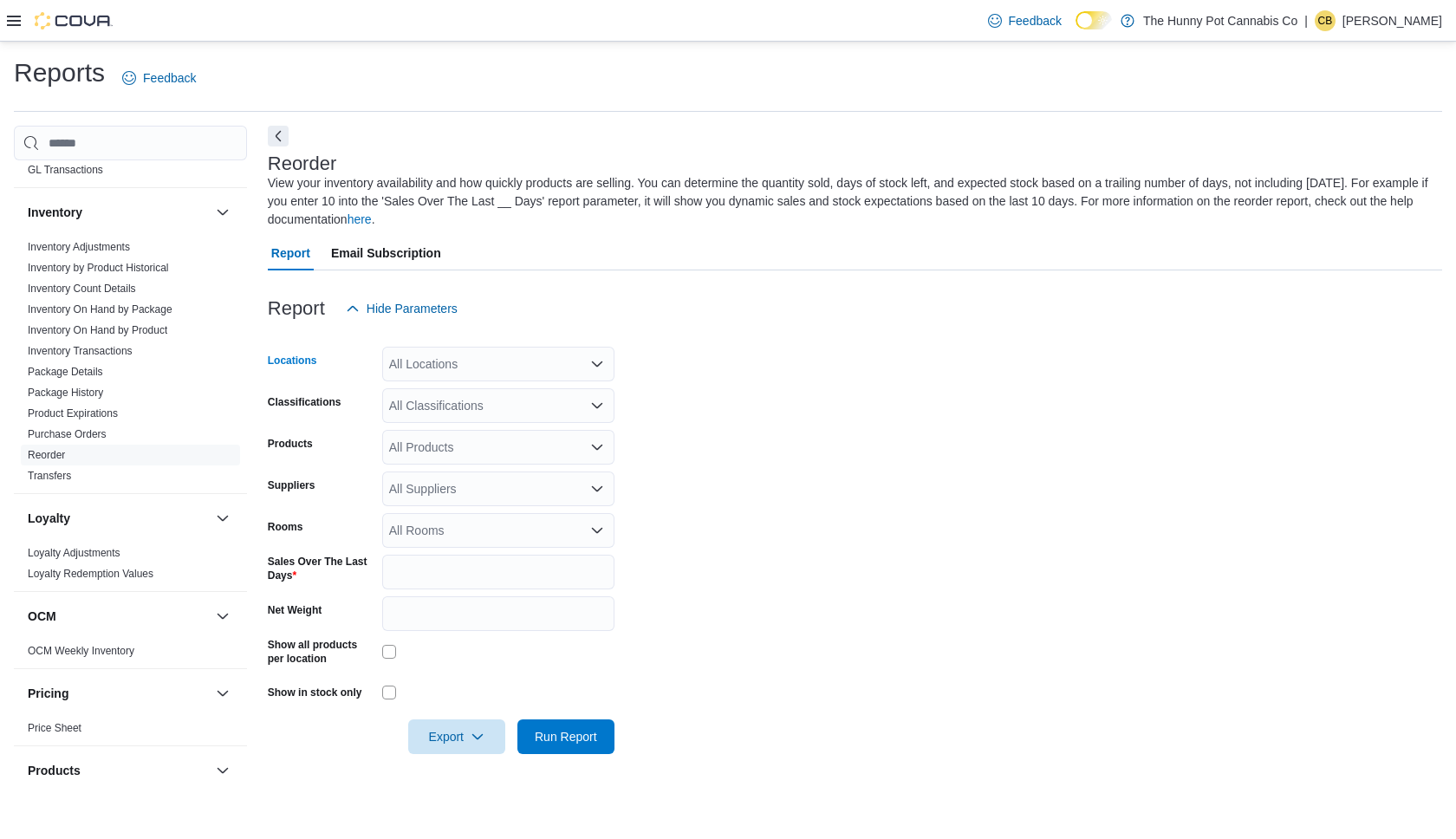
click at [427, 360] on div "All Locations" at bounding box center [499, 364] width 232 height 35
type input "****"
click at [456, 400] on span "[STREET_ADDRESS]" at bounding box center [479, 394] width 120 height 17
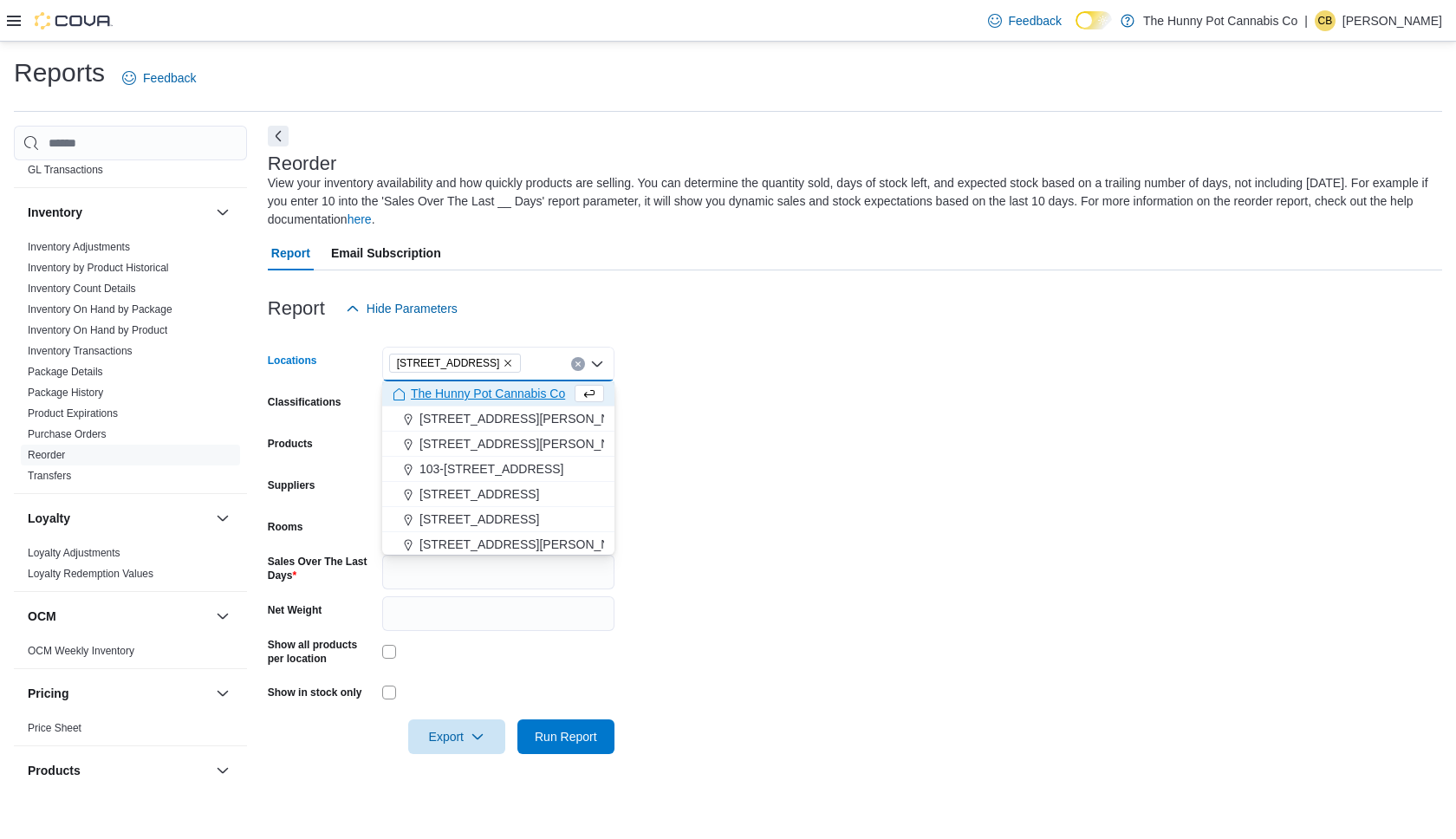
click at [847, 459] on form "Locations [STREET_ADDRESS] Selected. [STREET_ADDRESS]. Press Backspace to delet…" at bounding box center [855, 540] width 1174 height 428
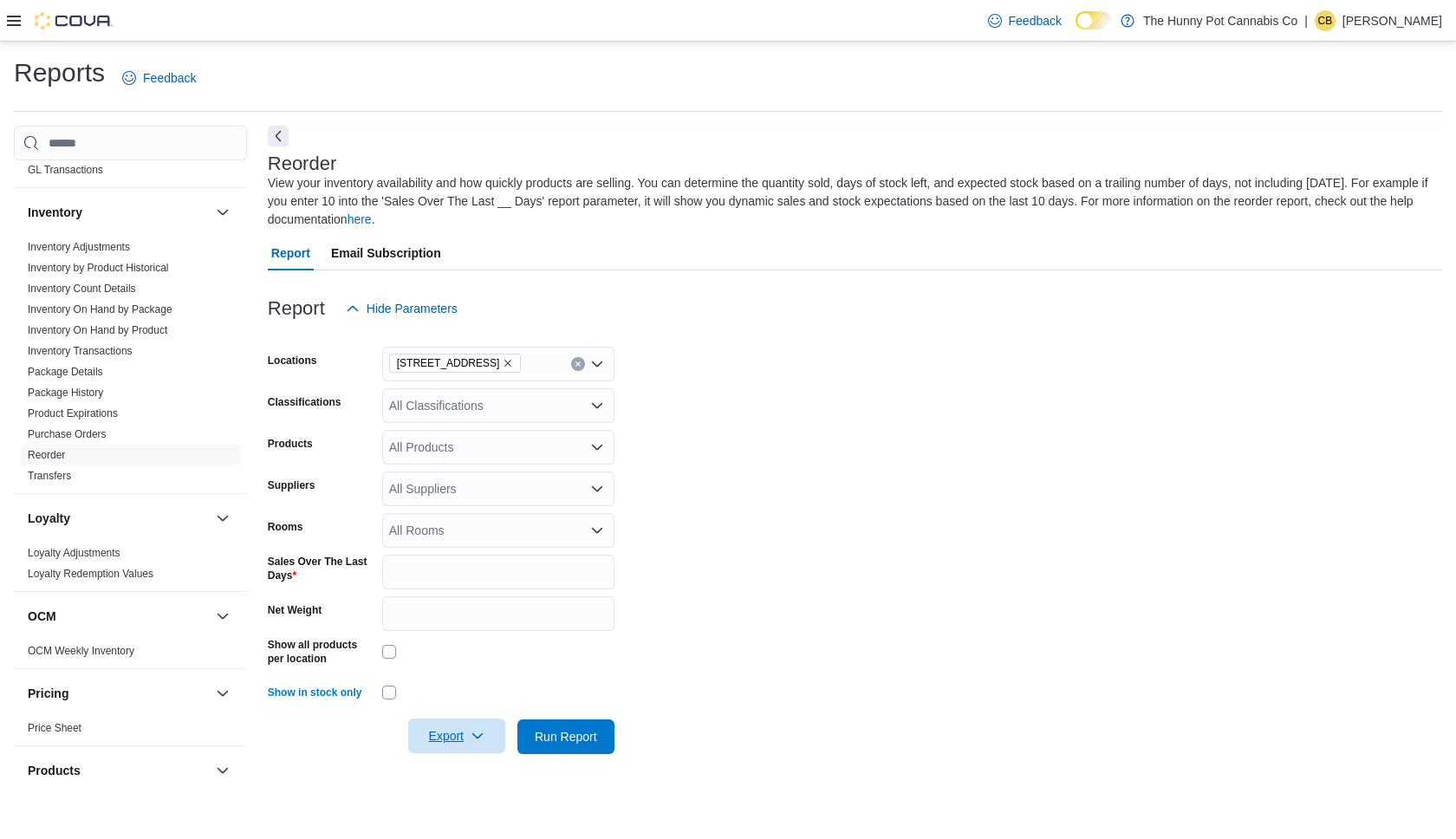
click at [445, 679] on span "Export" at bounding box center [456, 735] width 76 height 35
click at [460, 623] on span "Export to Excel" at bounding box center [457, 629] width 78 height 14
click at [147, 314] on link "Inventory On Hand by Package" at bounding box center [101, 309] width 145 height 13
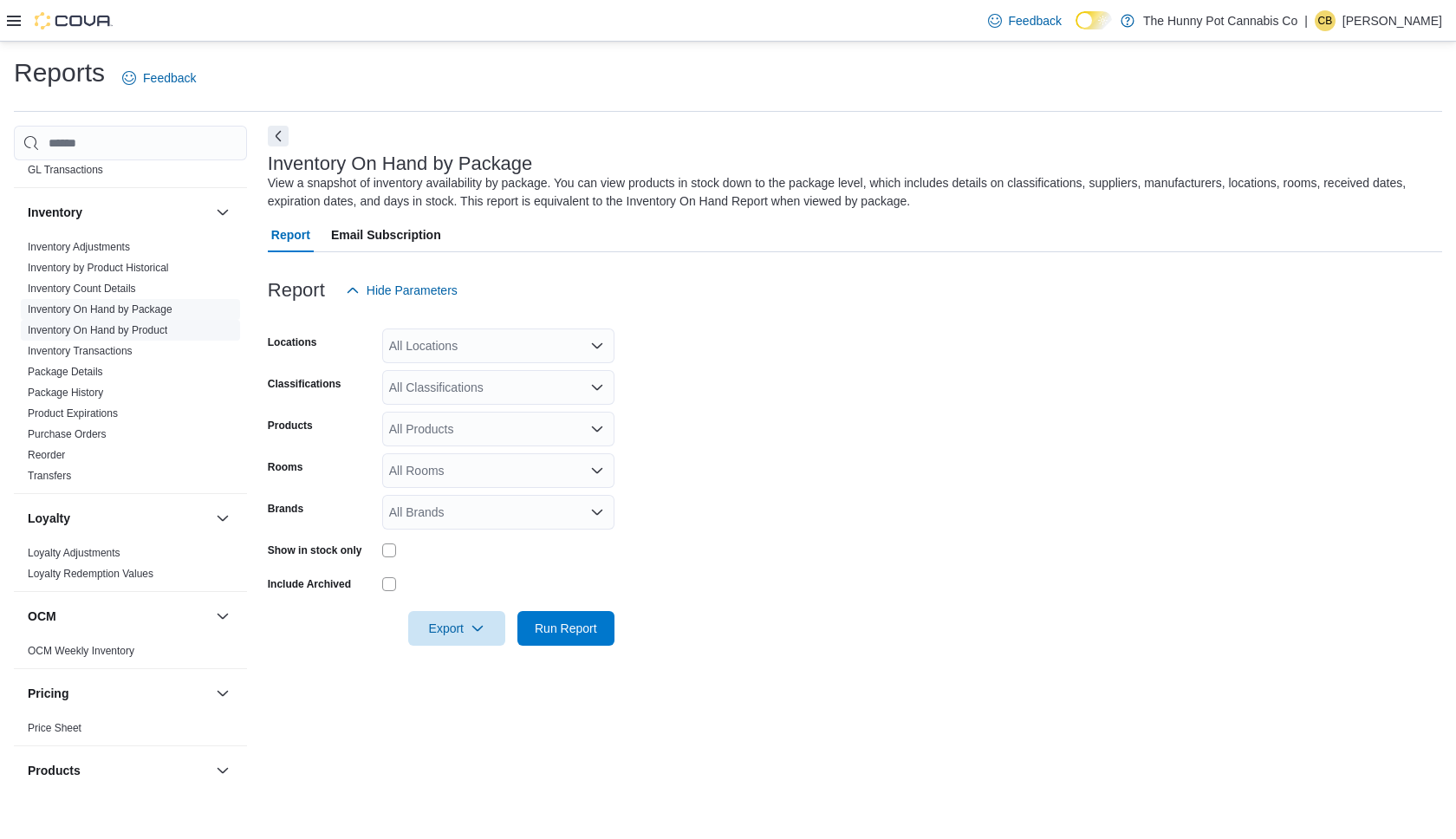
click at [167, 331] on link "Inventory On Hand by Product" at bounding box center [98, 330] width 139 height 13
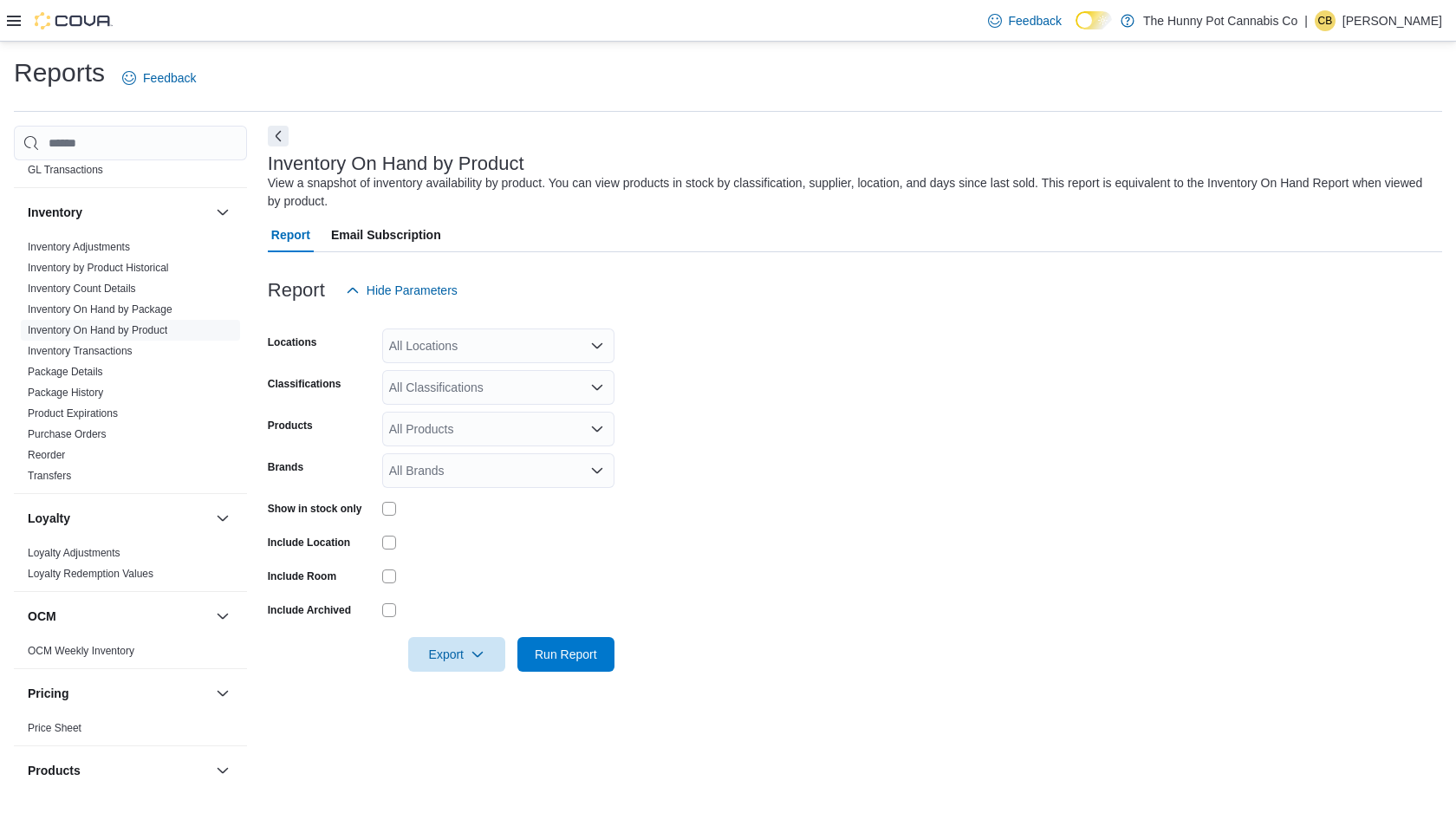
click at [456, 350] on div "All Locations" at bounding box center [499, 345] width 232 height 35
type input "****"
click at [458, 368] on span "Backstock" at bounding box center [446, 375] width 55 height 17
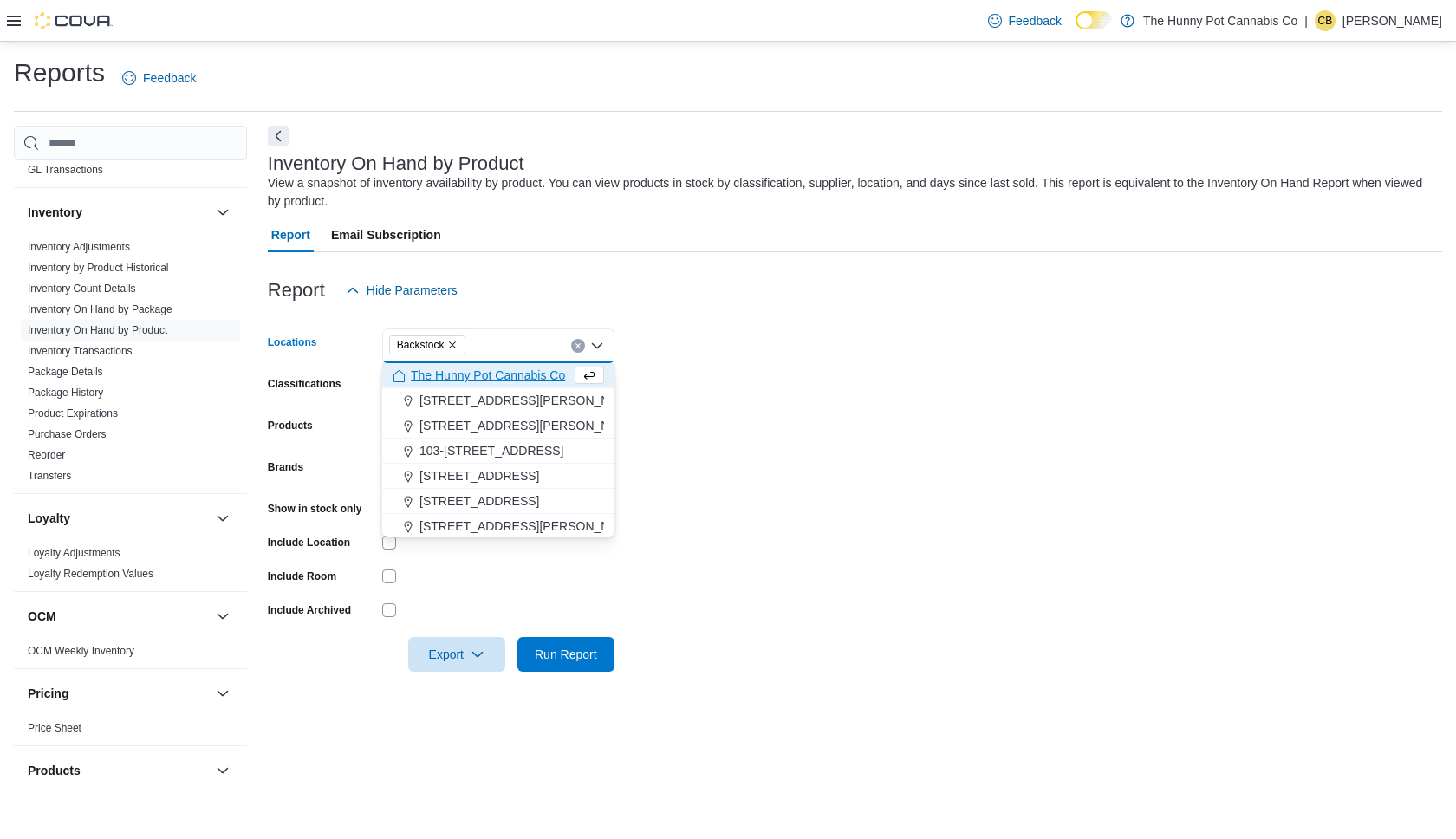
drag, startPoint x: 652, startPoint y: 620, endPoint x: 549, endPoint y: 584, distance: 109.1
click at [651, 619] on form "Locations Backstock Combo box. Selected. [GEOGRAPHIC_DATA]. Press Backspace to …" at bounding box center [855, 490] width 1174 height 364
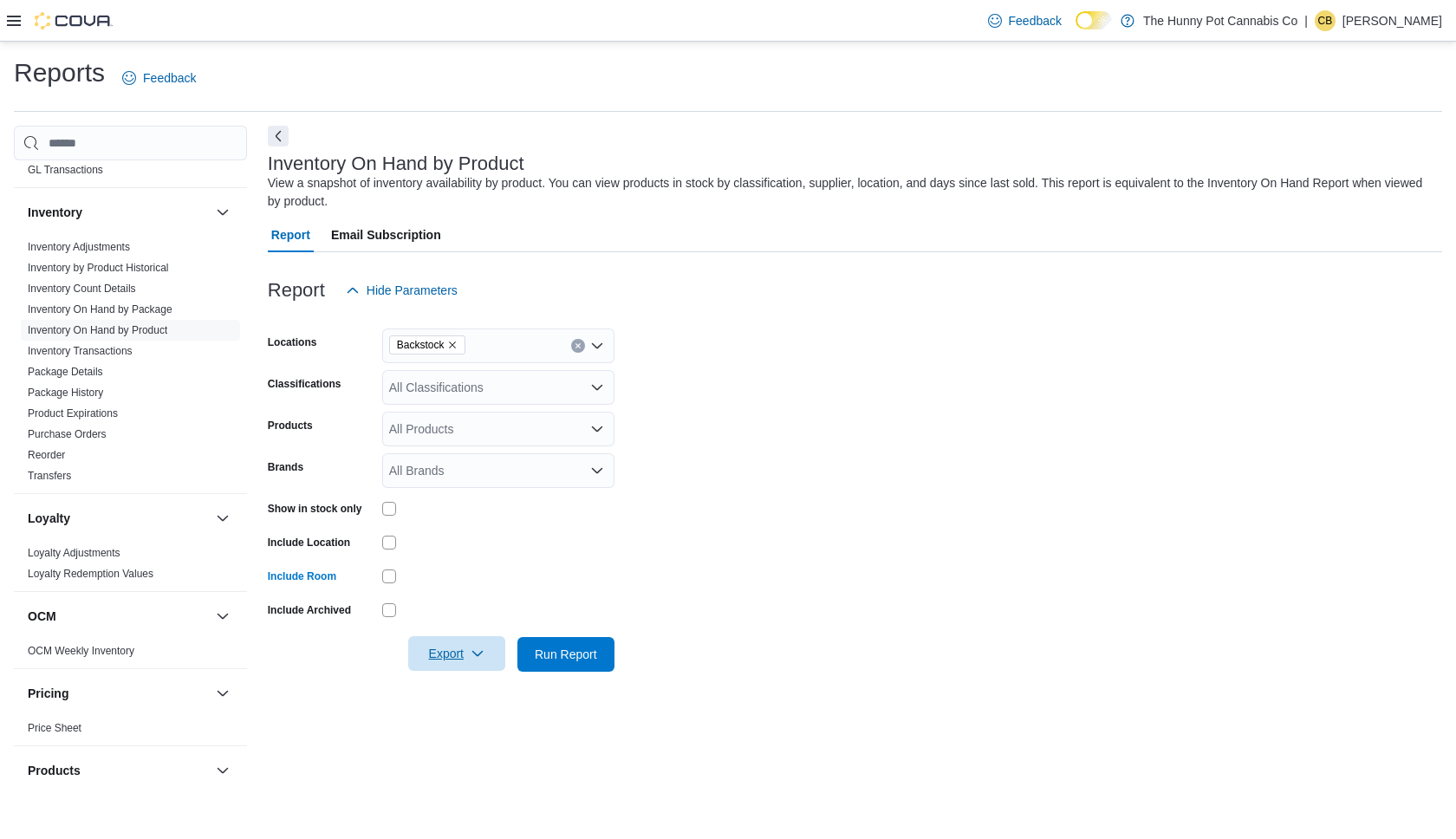
drag, startPoint x: 478, startPoint y: 657, endPoint x: 468, endPoint y: 661, distance: 10.8
click at [478, 656] on icon "button" at bounding box center [477, 653] width 14 height 14
click at [478, 679] on span "Export to Excel" at bounding box center [457, 689] width 78 height 14
click at [20, 14] on div at bounding box center [59, 21] width 106 height 17
click at [15, 18] on icon at bounding box center [14, 20] width 14 height 14
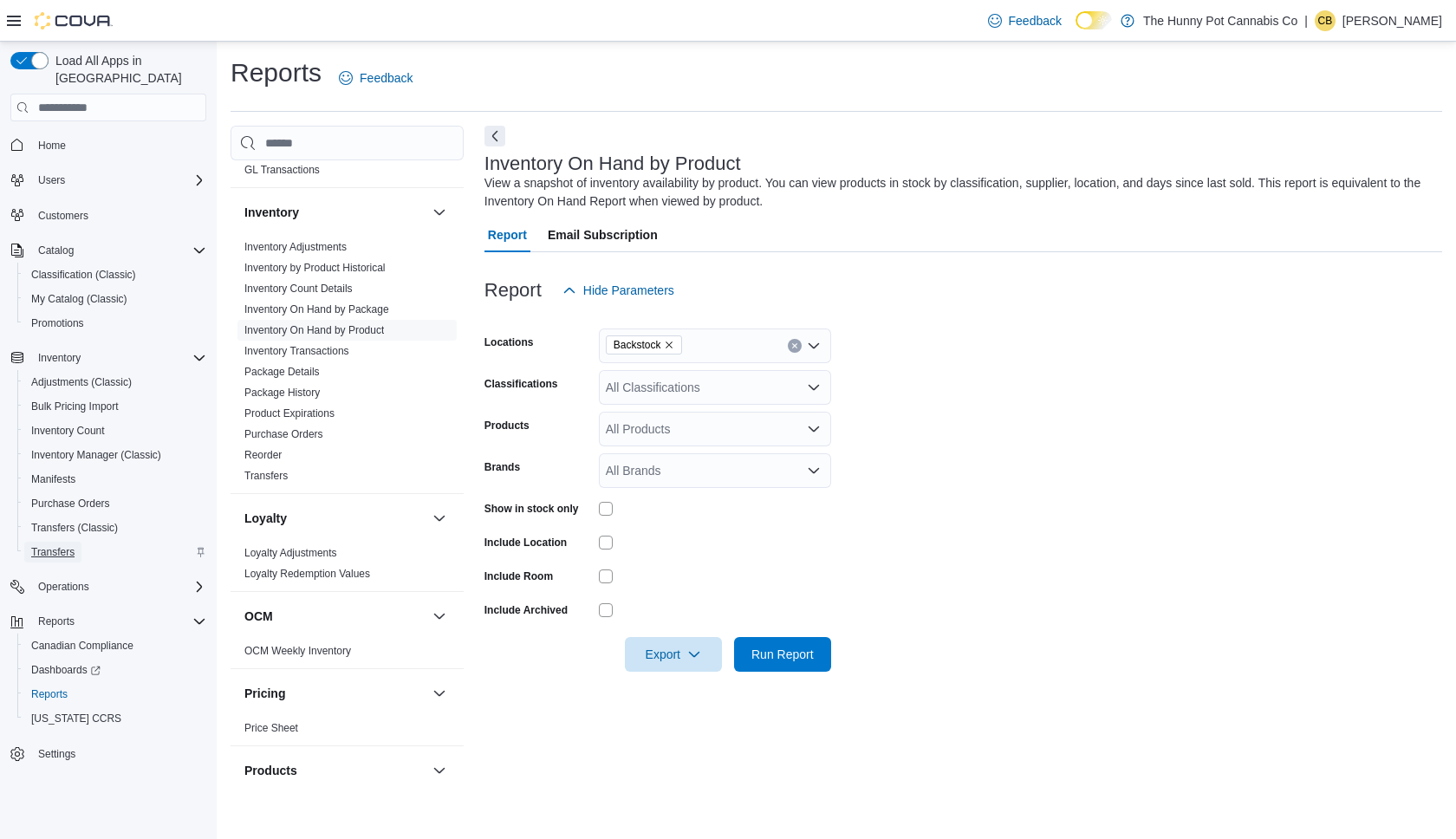
click at [81, 542] on link "Transfers" at bounding box center [52, 552] width 57 height 20
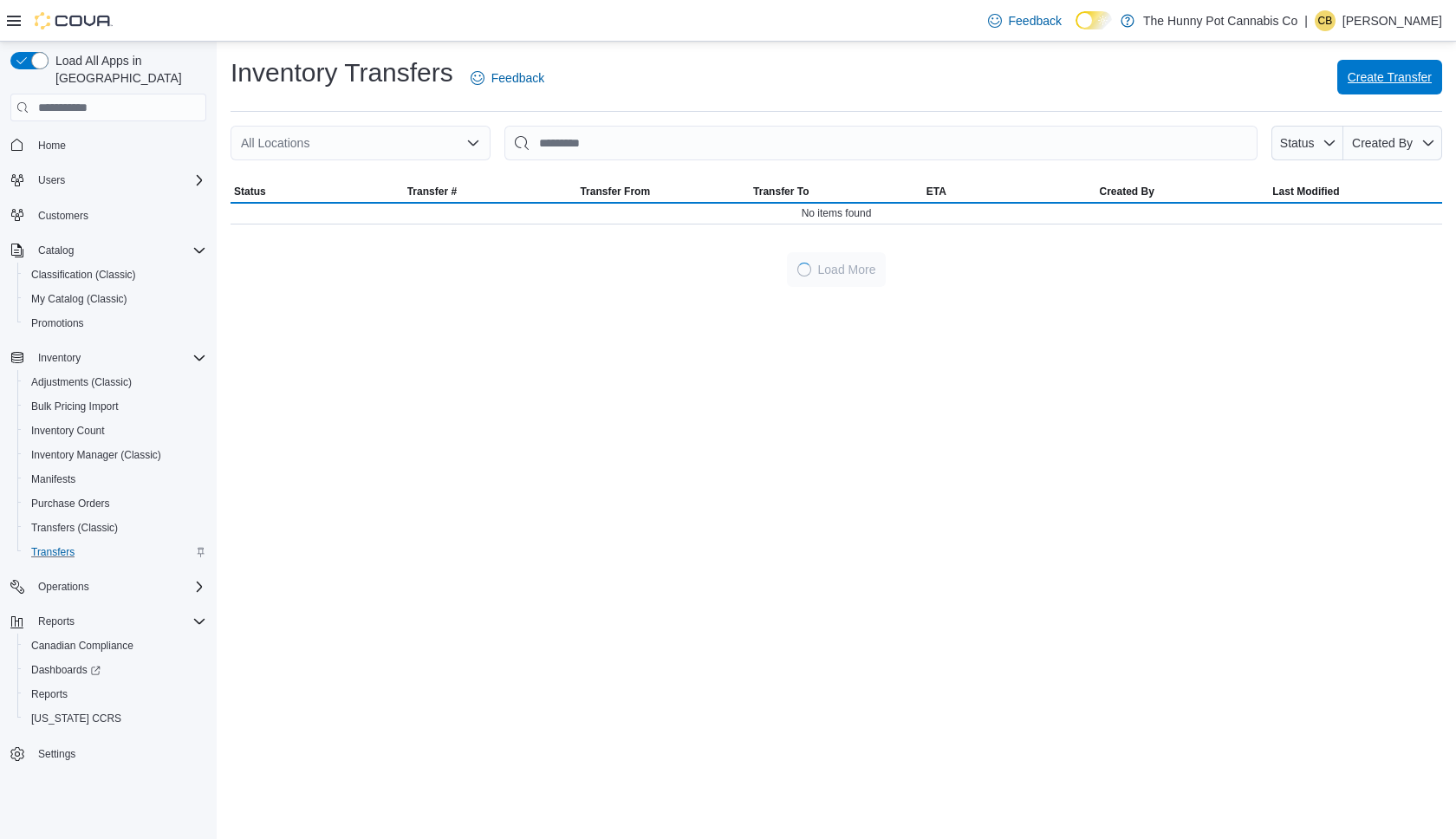
click at [1197, 81] on span "Create Transfer" at bounding box center [1389, 77] width 84 height 17
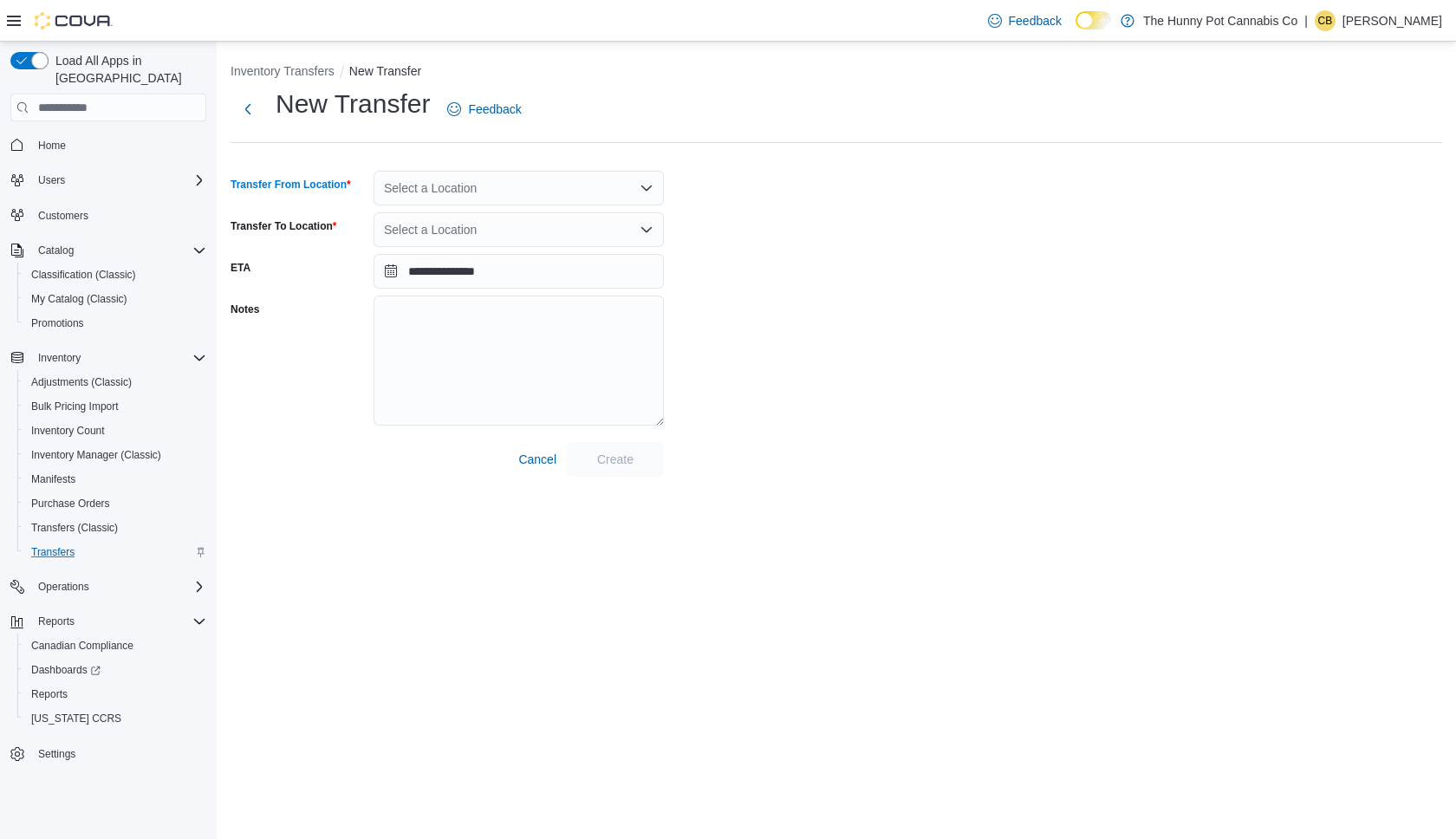
click at [507, 195] on div "Select a Location" at bounding box center [519, 188] width 290 height 35
type input "****"
click at [515, 217] on div "Backstock" at bounding box center [529, 218] width 249 height 17
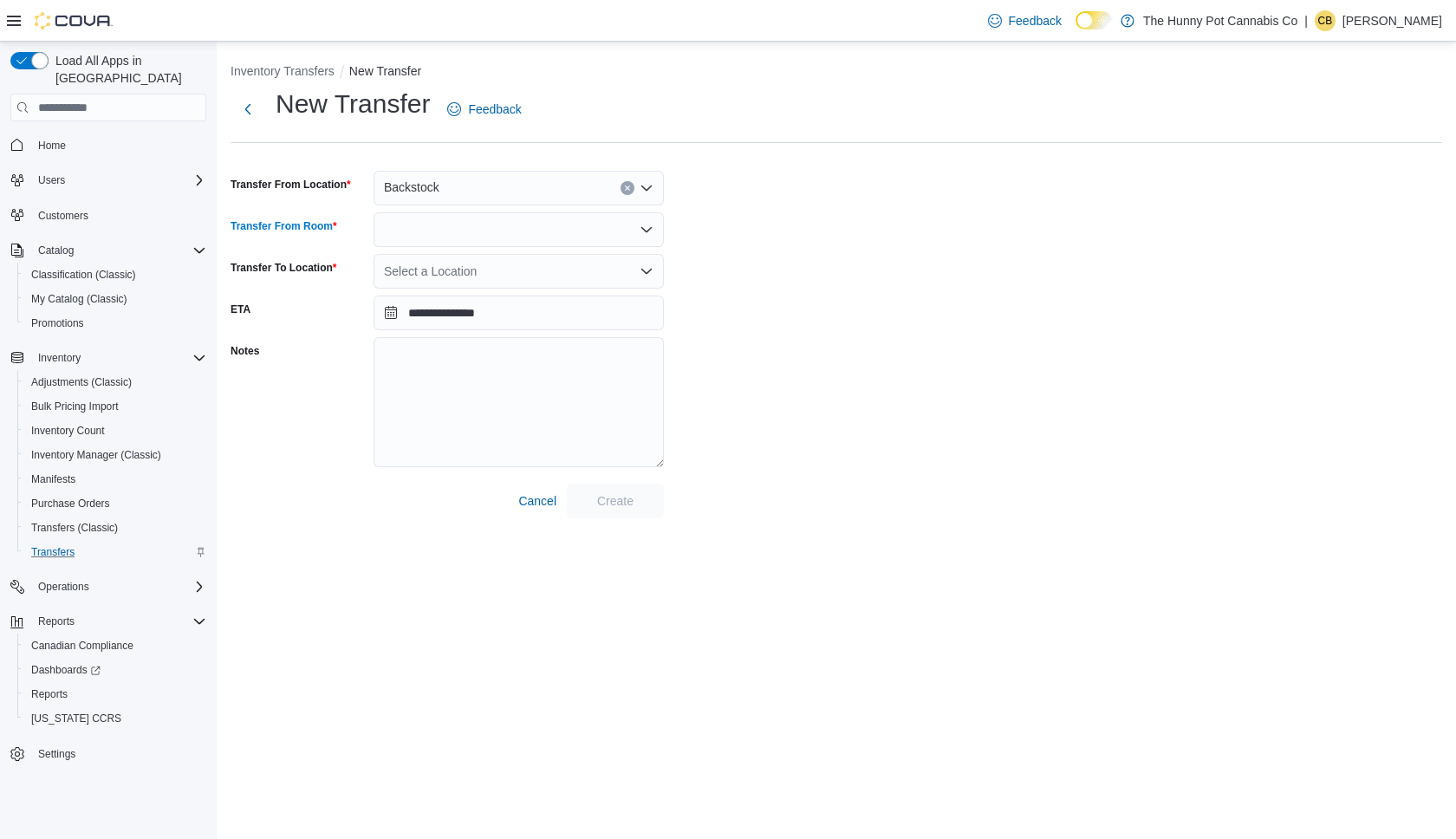
click at [488, 229] on div at bounding box center [519, 229] width 290 height 35
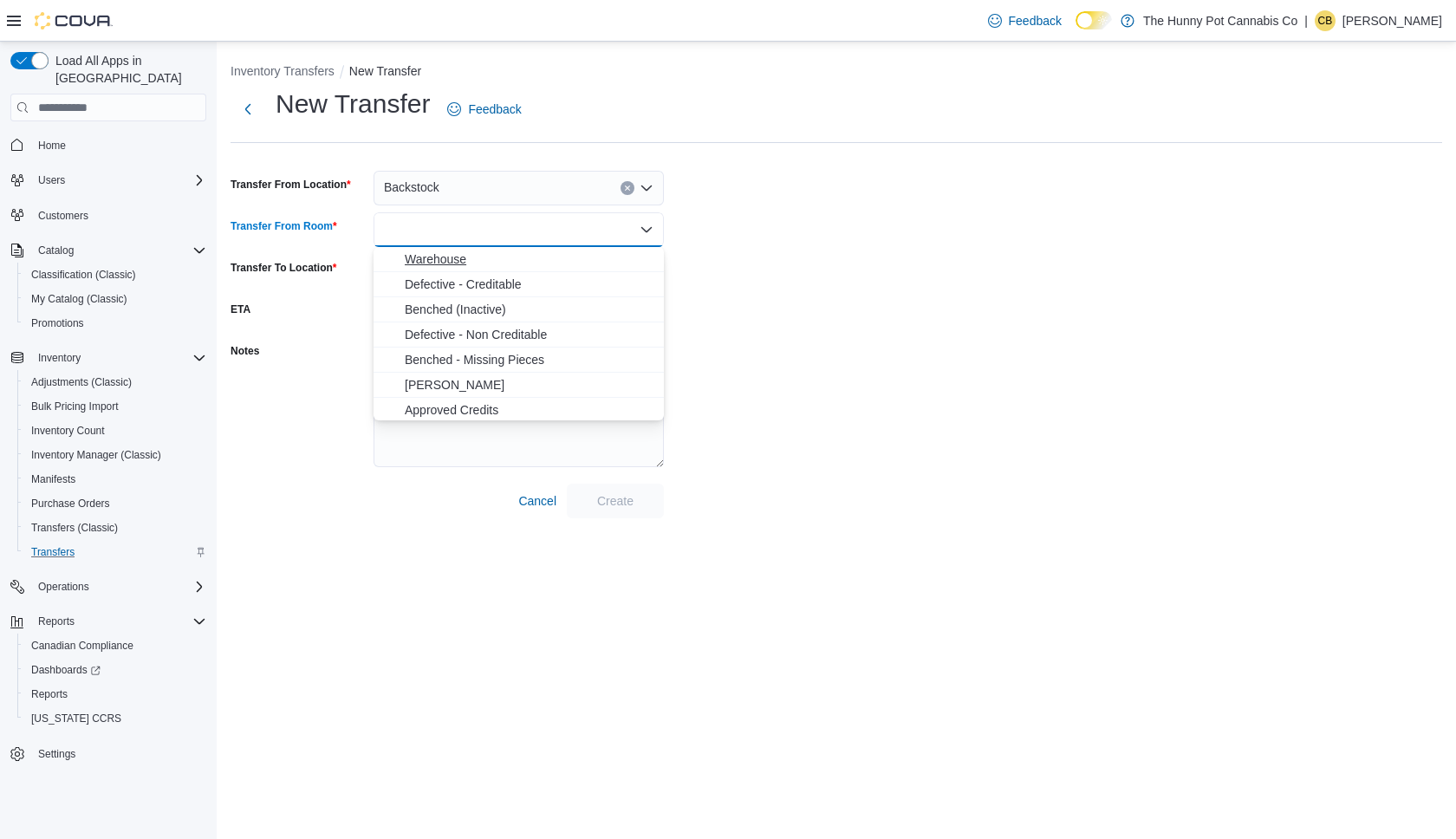
click at [476, 257] on span "Warehouse" at bounding box center [529, 259] width 249 height 17
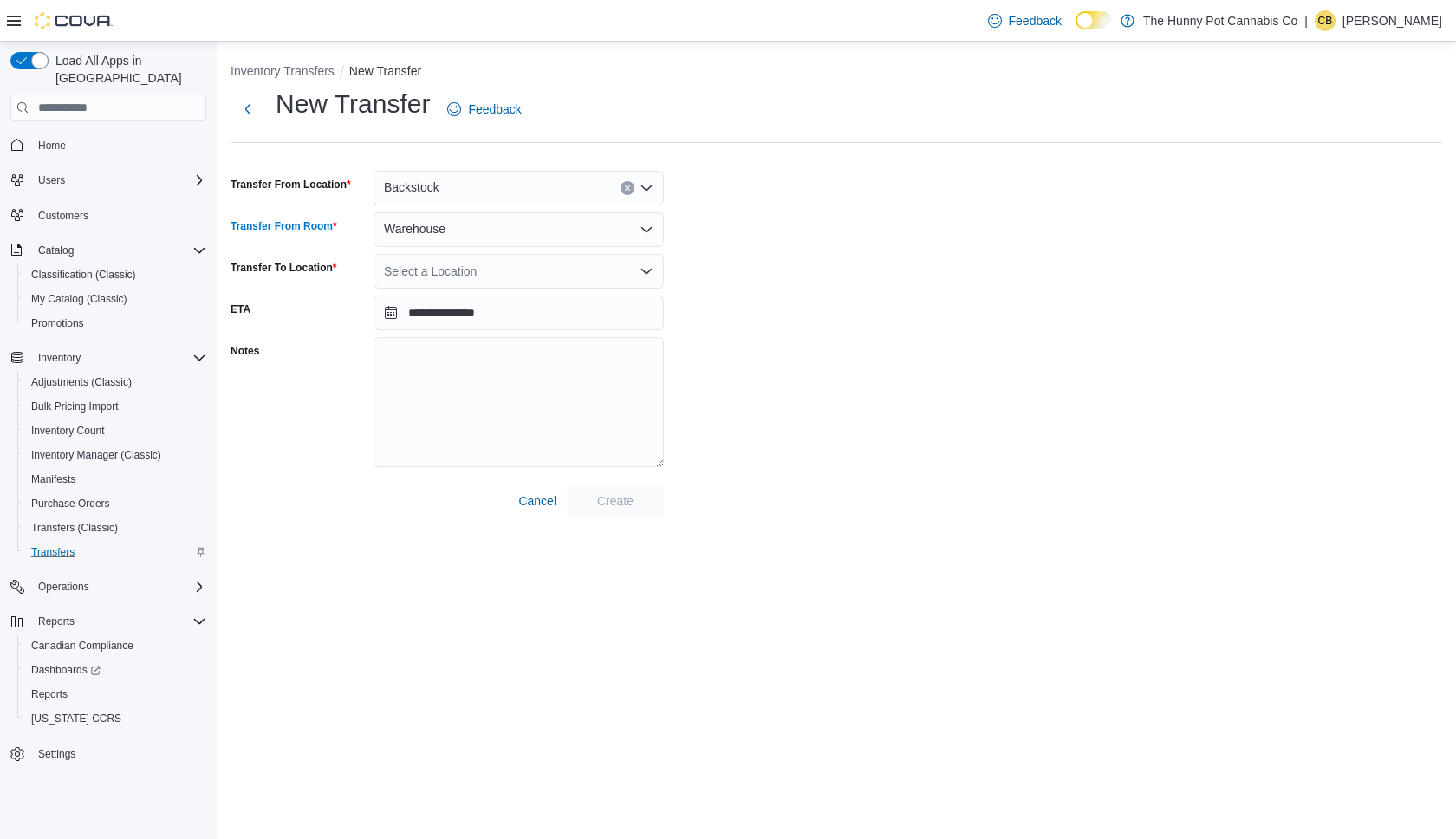
click at [438, 269] on div "Select a Location" at bounding box center [519, 271] width 290 height 35
type input "***"
drag, startPoint x: 450, startPoint y: 301, endPoint x: 453, endPoint y: 317, distance: 16.3
click at [450, 301] on span "[STREET_ADDRESS]" at bounding box center [492, 301] width 120 height 17
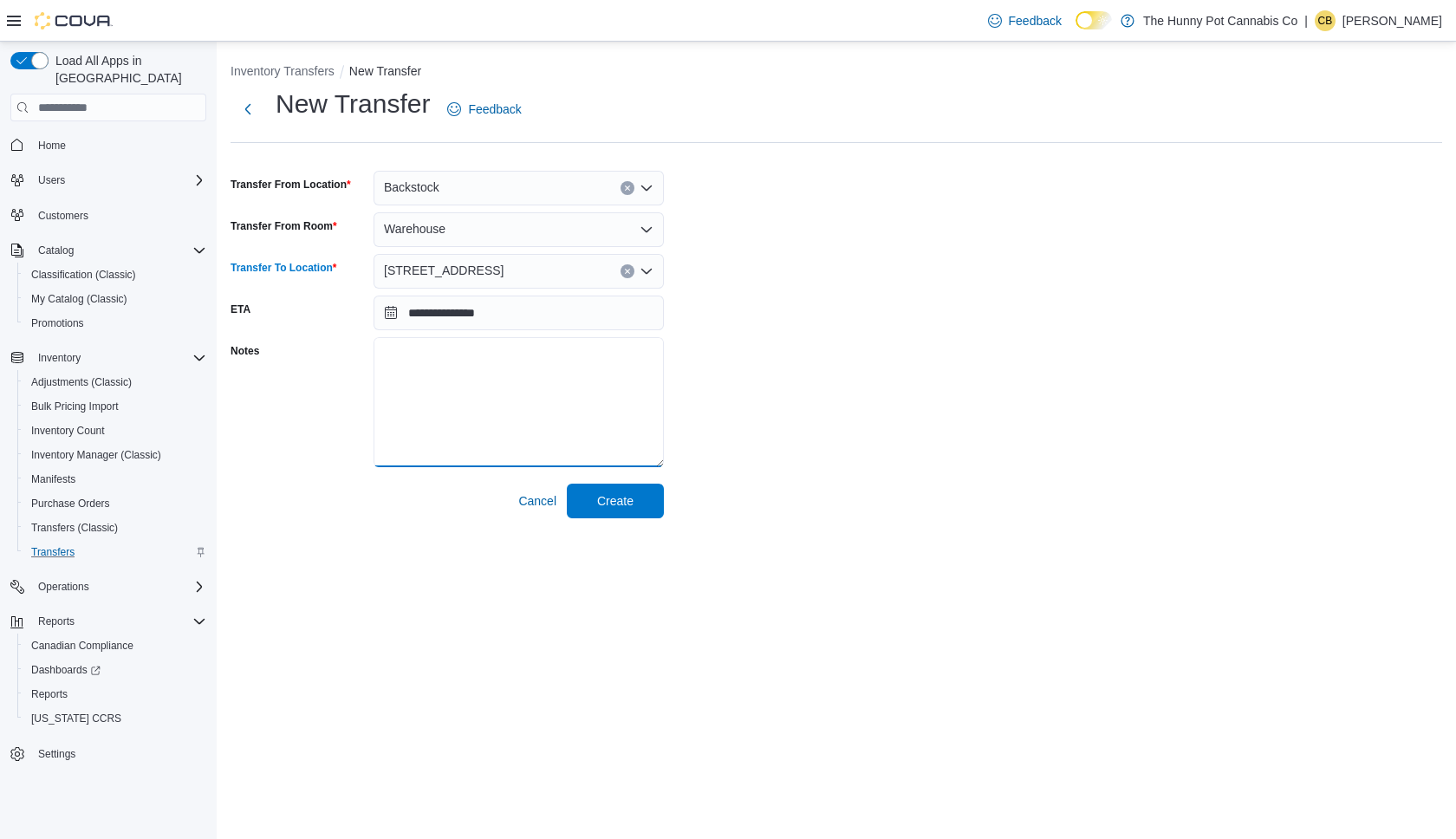
click at [477, 383] on textarea "Notes" at bounding box center [519, 402] width 290 height 130
type textarea "****"
click at [617, 509] on span "Create" at bounding box center [616, 500] width 37 height 17
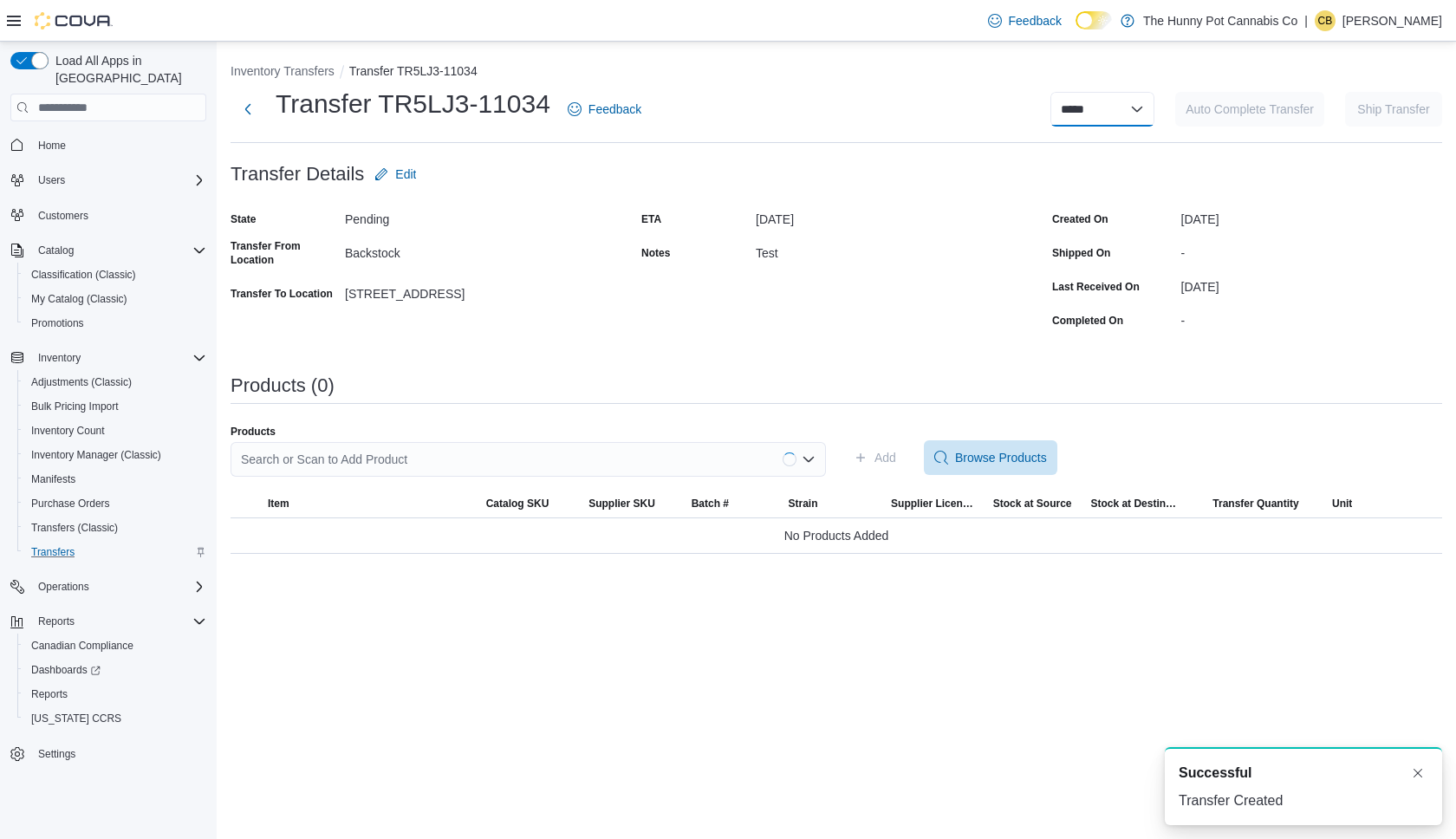
click at [1116, 99] on select "**********" at bounding box center [1102, 109] width 104 height 35
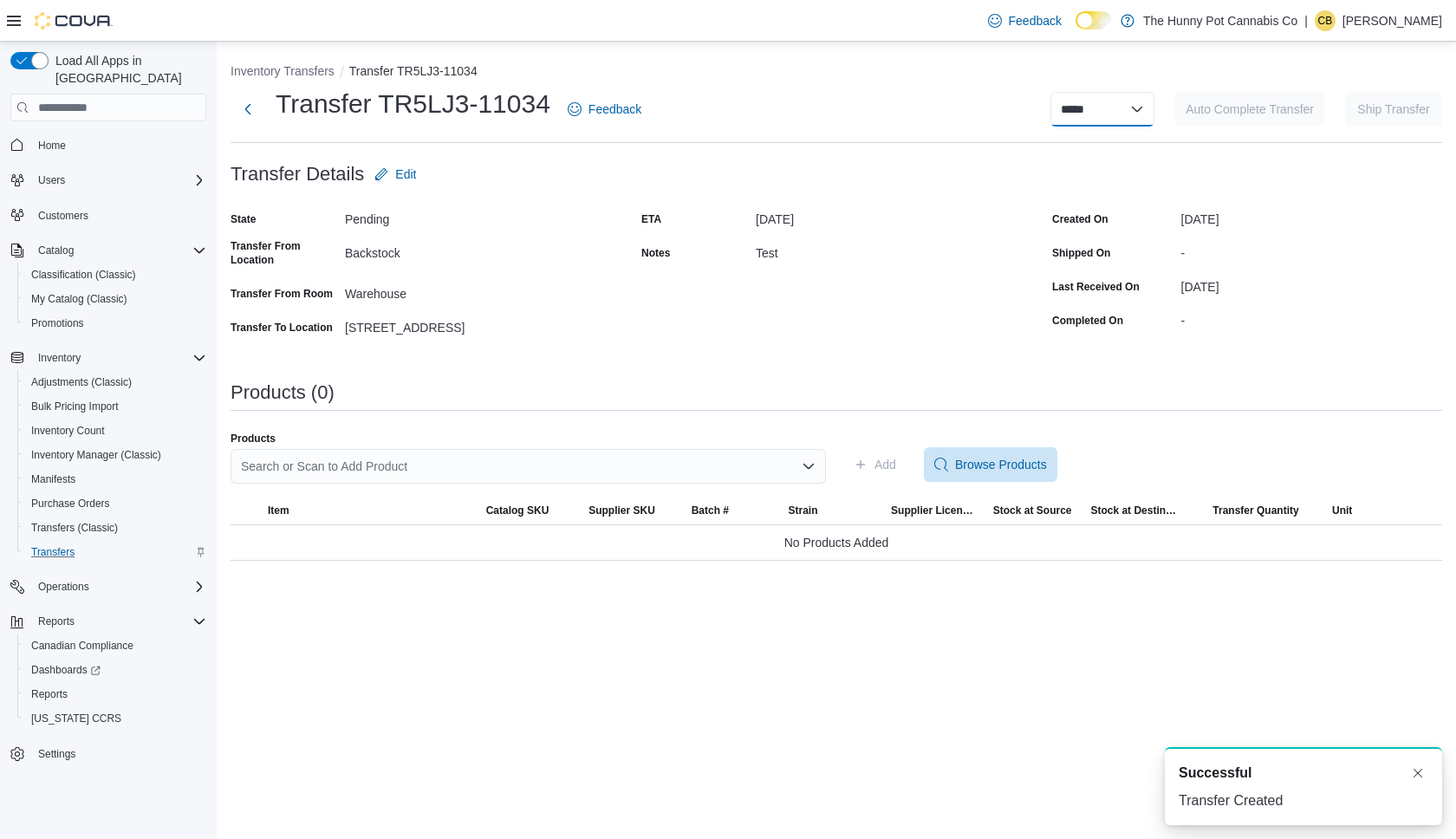
select select "**********"
click at [1050, 92] on select "**********" at bounding box center [1102, 109] width 104 height 35
select select
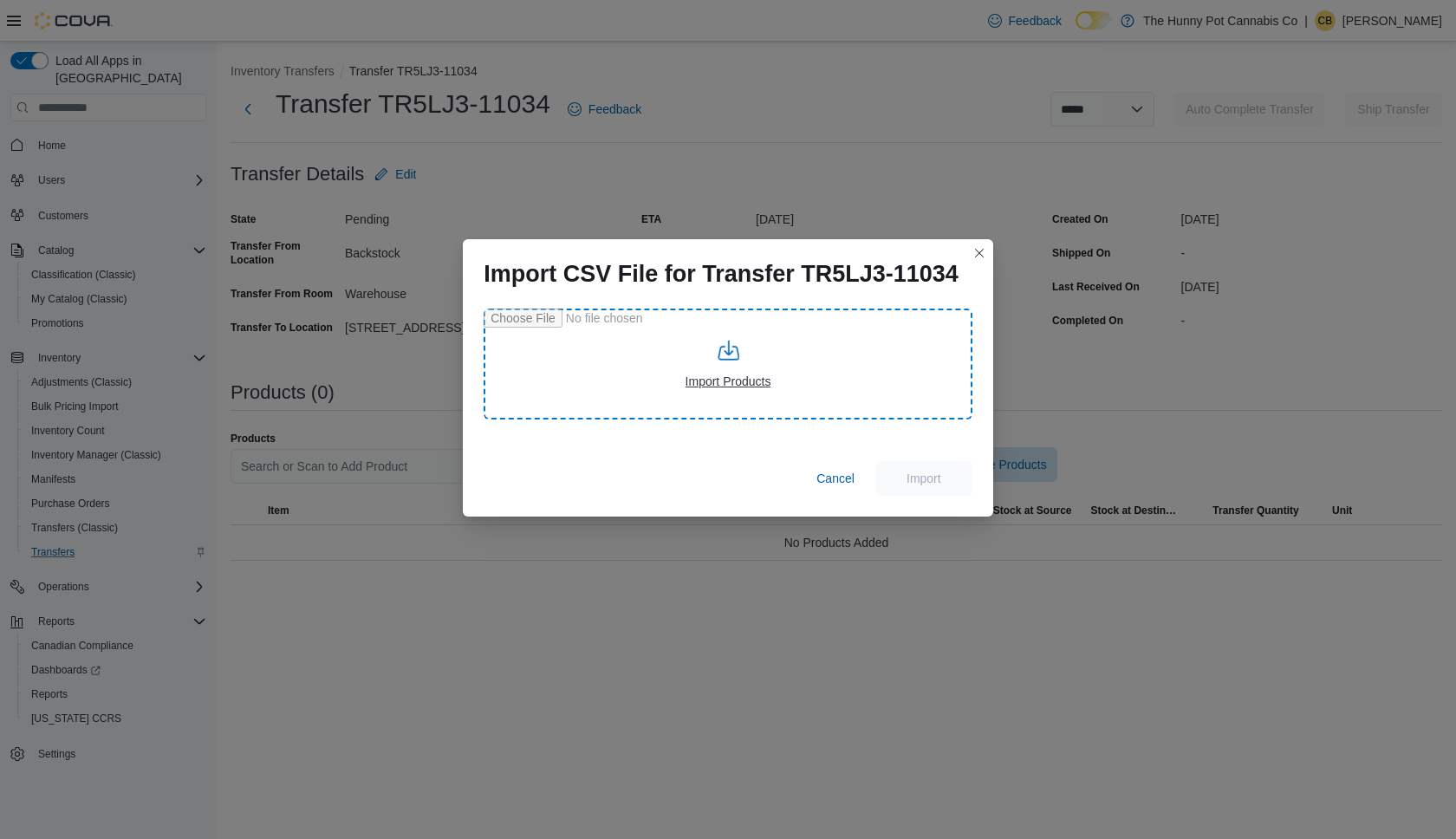
type input "**********"
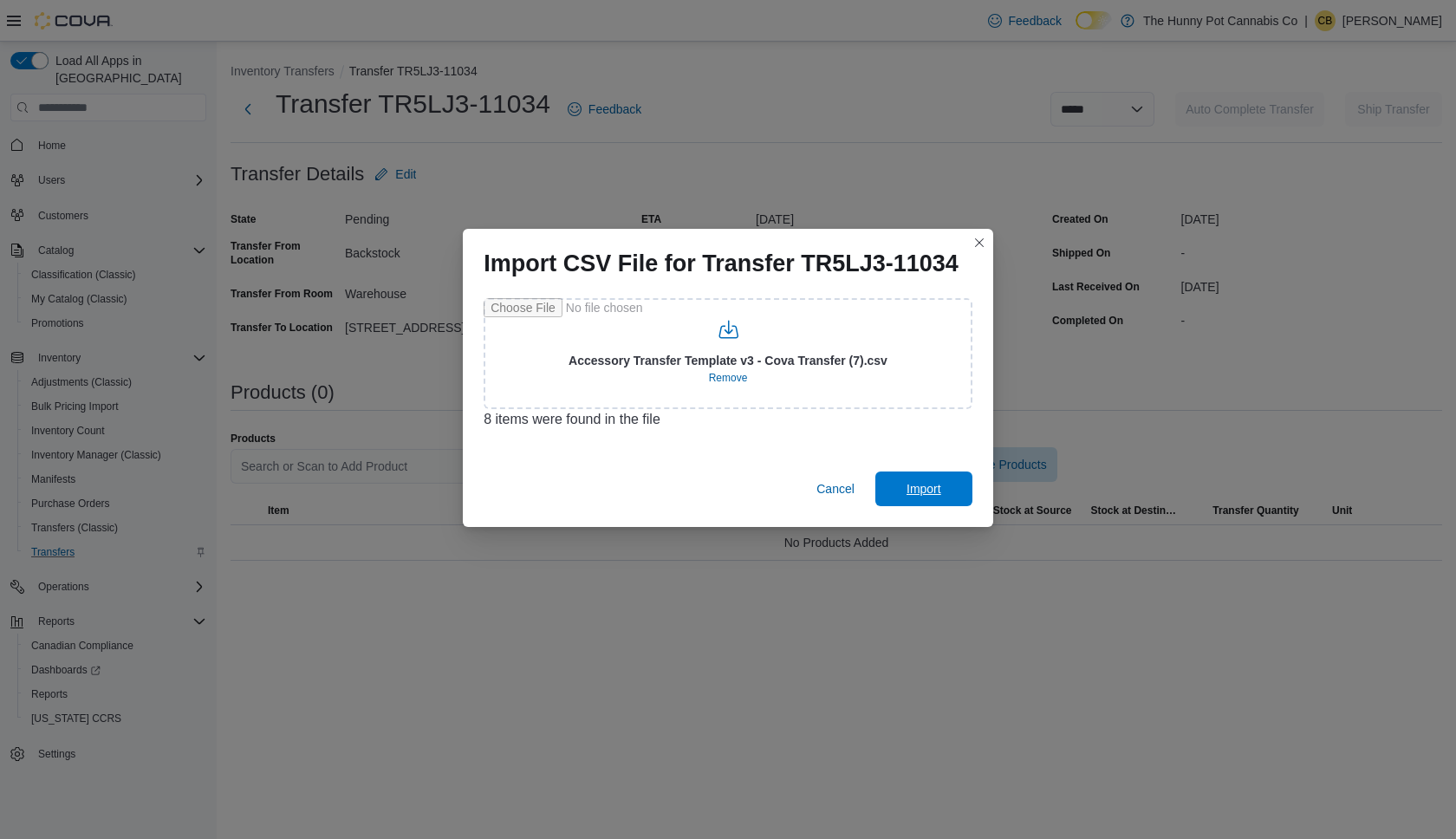
click at [929, 488] on span "Import" at bounding box center [925, 489] width 35 height 17
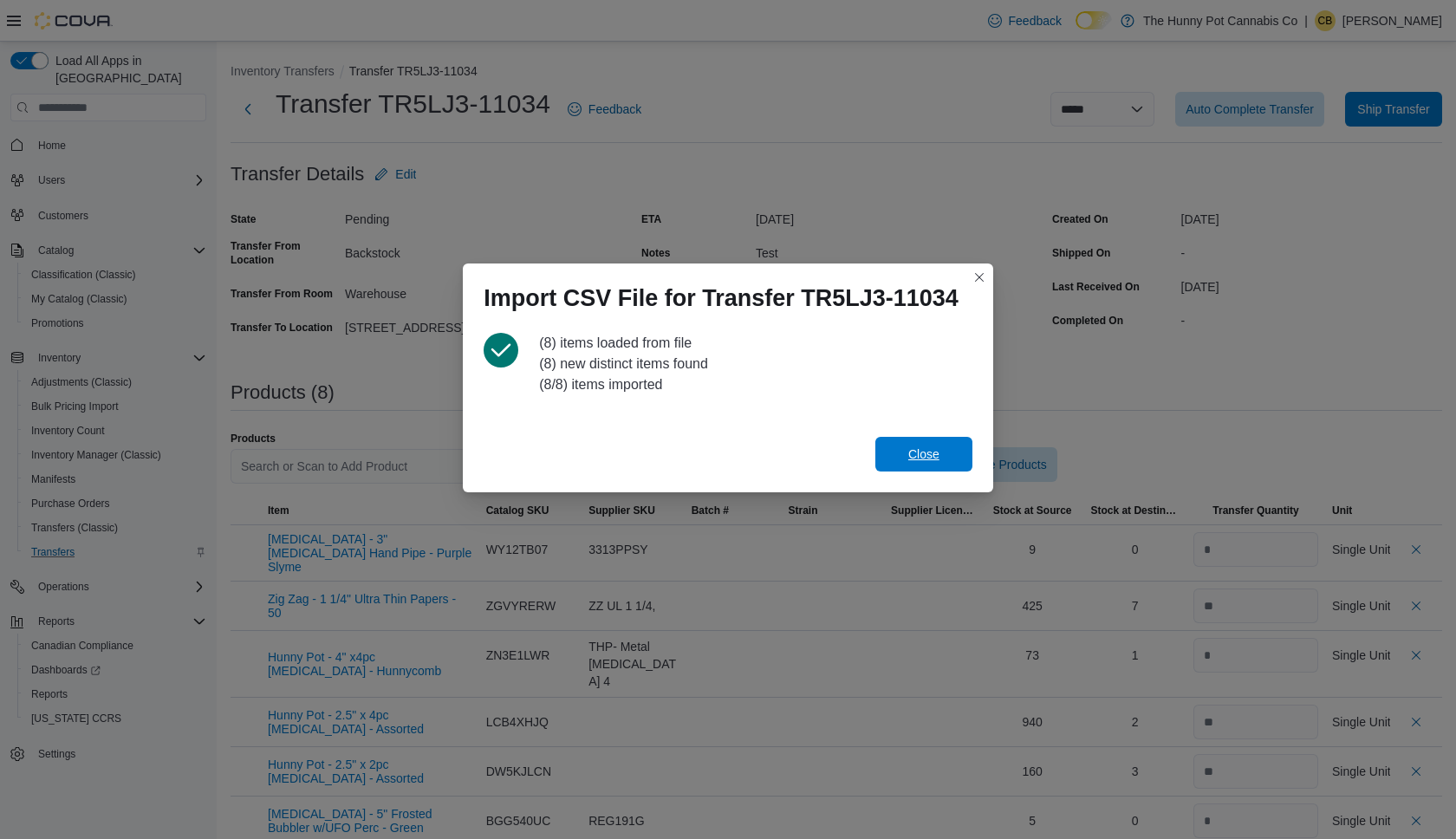
click at [908, 453] on span "Close" at bounding box center [924, 454] width 31 height 17
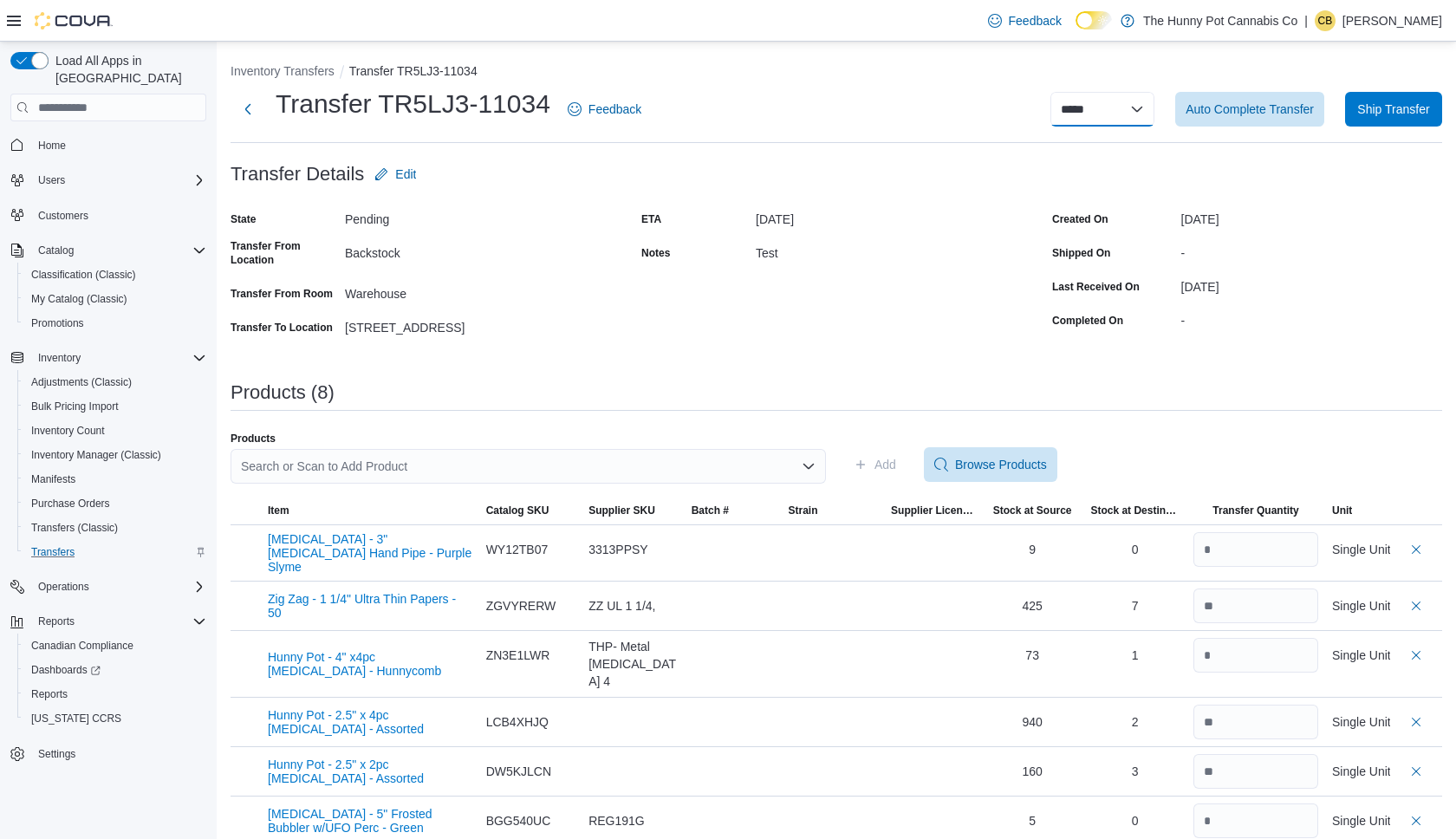
click at [1058, 113] on select "**********" at bounding box center [1102, 109] width 104 height 35
select select "**********"
click at [1050, 92] on select "**********" at bounding box center [1102, 109] width 104 height 35
select select
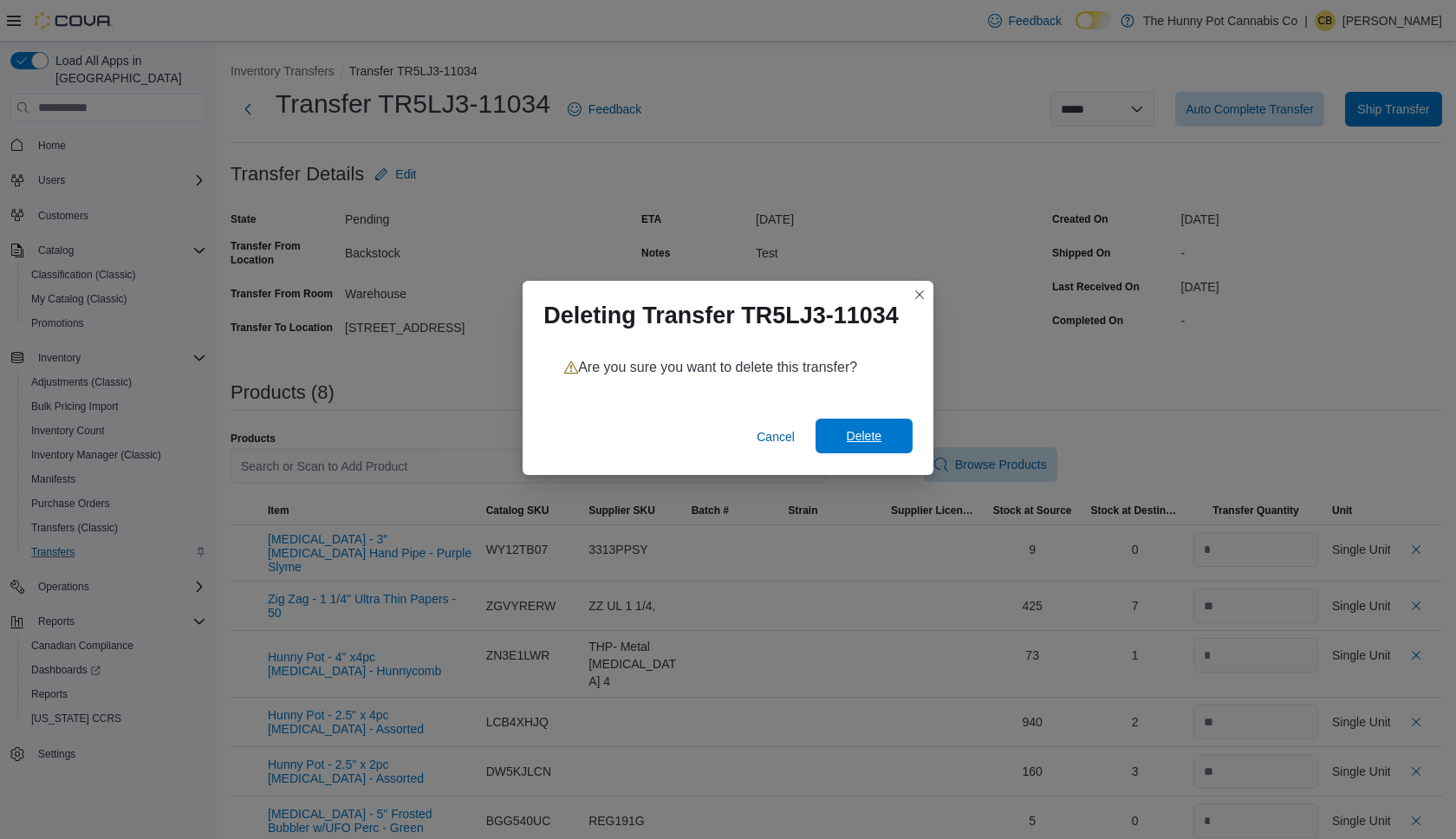
click at [852, 444] on span "Delete" at bounding box center [864, 435] width 76 height 35
